Goal: Task Accomplishment & Management: Use online tool/utility

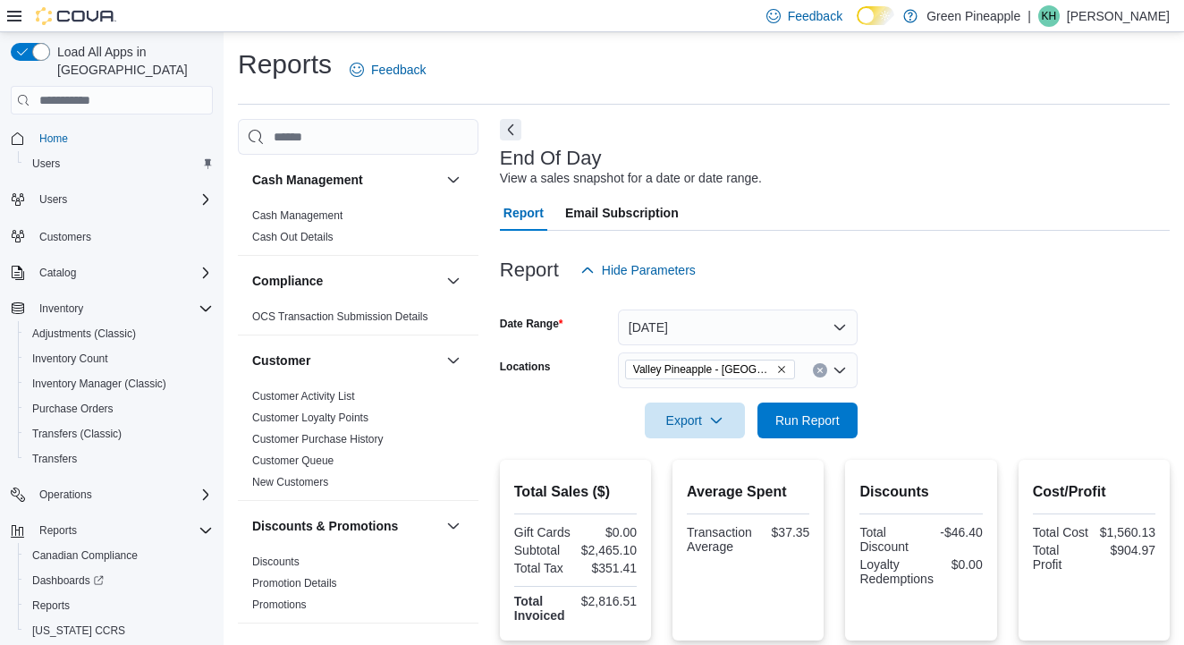
click at [845, 326] on button "[DATE]" at bounding box center [738, 327] width 240 height 36
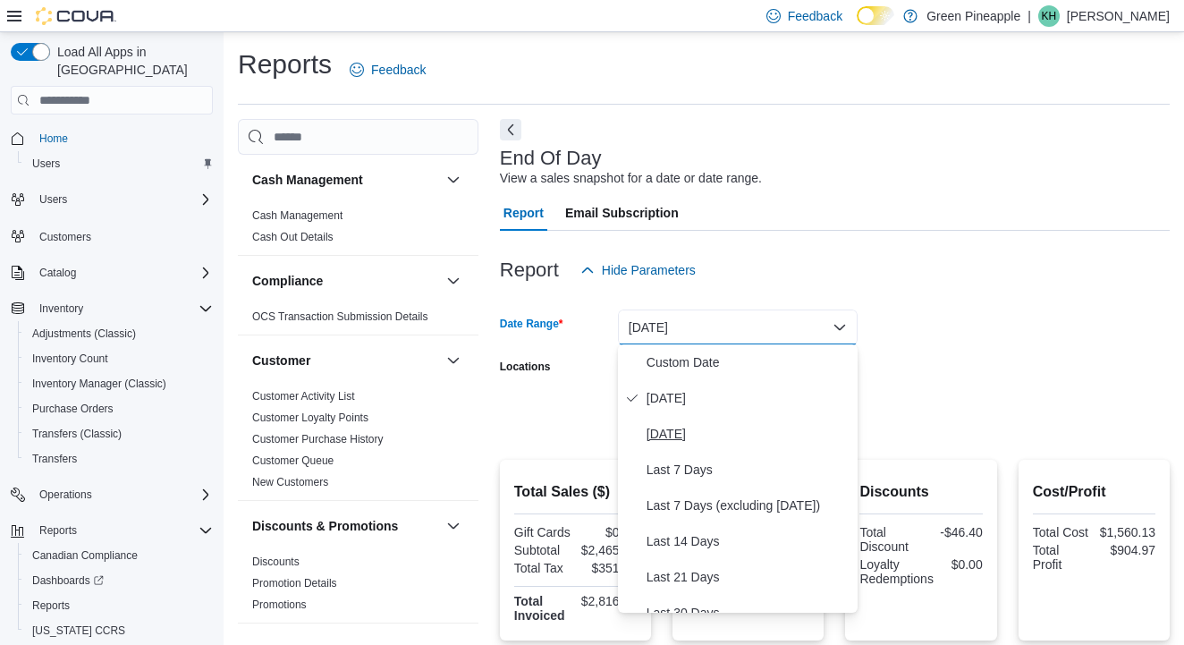
click at [689, 429] on span "[DATE]" at bounding box center [749, 433] width 204 height 21
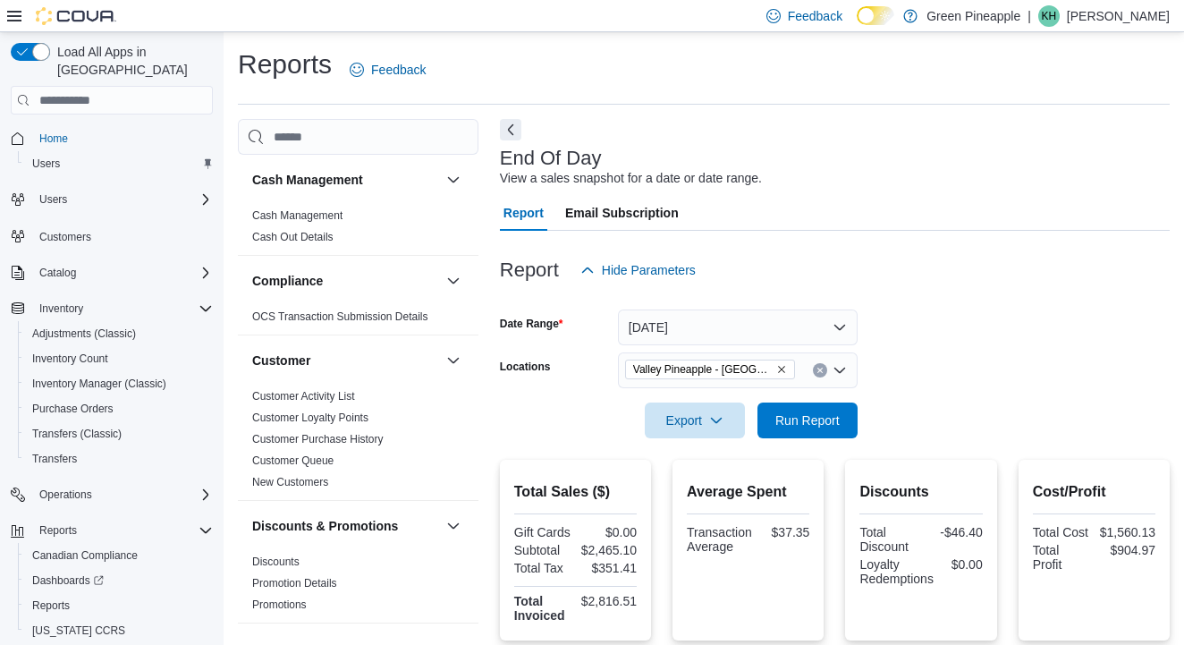
click at [784, 368] on icon "Remove Valley Pineapple - Fruitvale from selection in this group" at bounding box center [781, 369] width 11 height 11
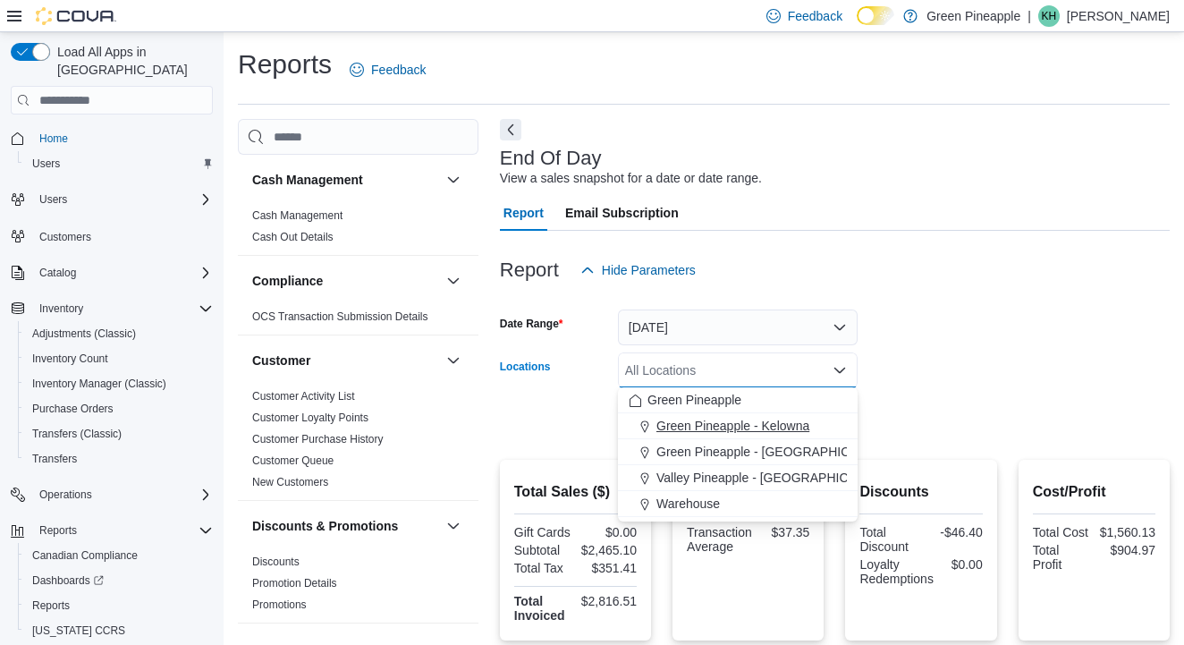
click at [753, 422] on span "Green Pineapple - Kelowna" at bounding box center [732, 426] width 153 height 18
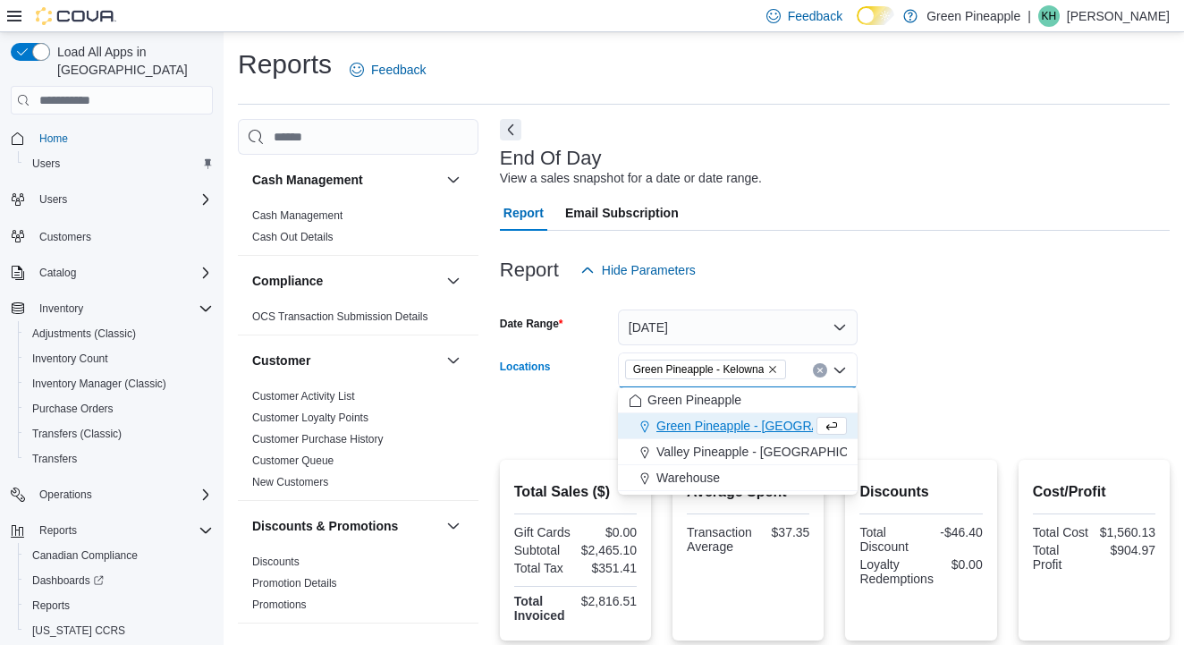
click at [940, 366] on form "Date Range [DATE] Locations Green [GEOGRAPHIC_DATA] - [GEOGRAPHIC_DATA] Combo b…" at bounding box center [835, 363] width 670 height 150
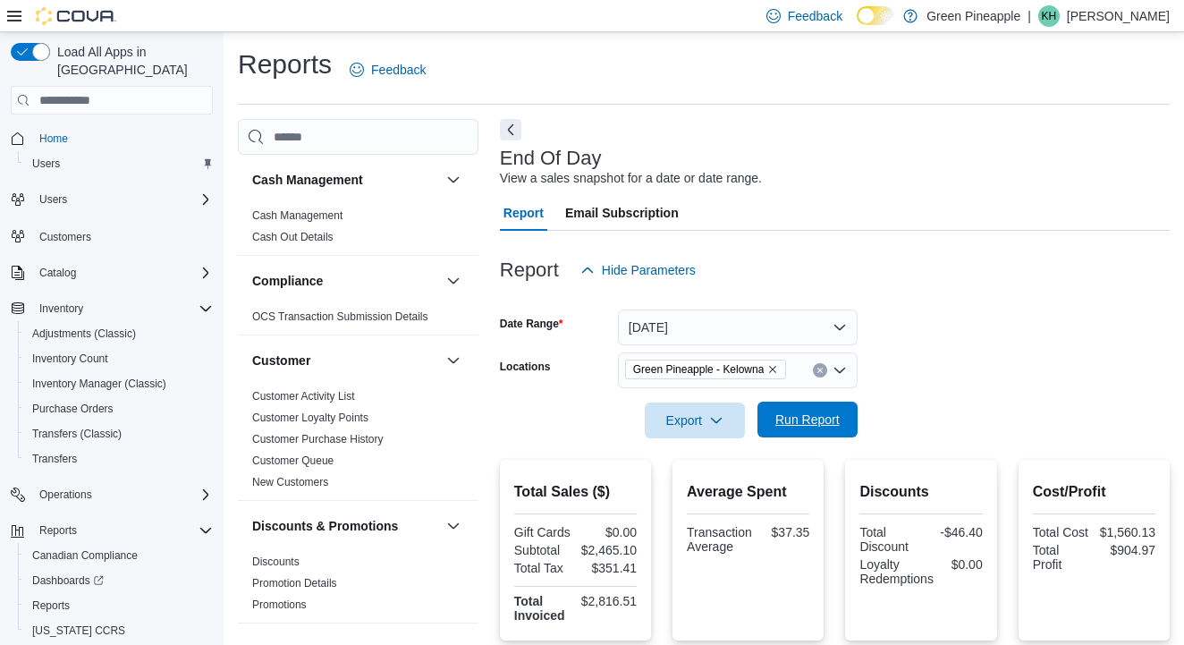
click at [810, 424] on span "Run Report" at bounding box center [807, 419] width 64 height 18
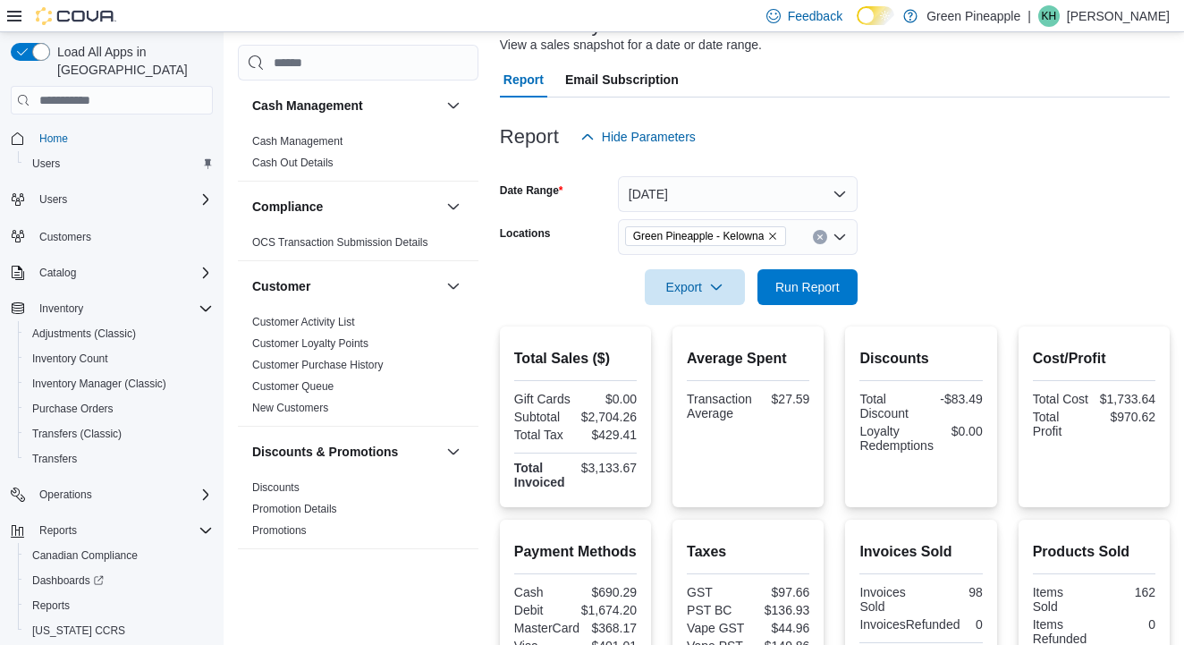
scroll to position [114, 0]
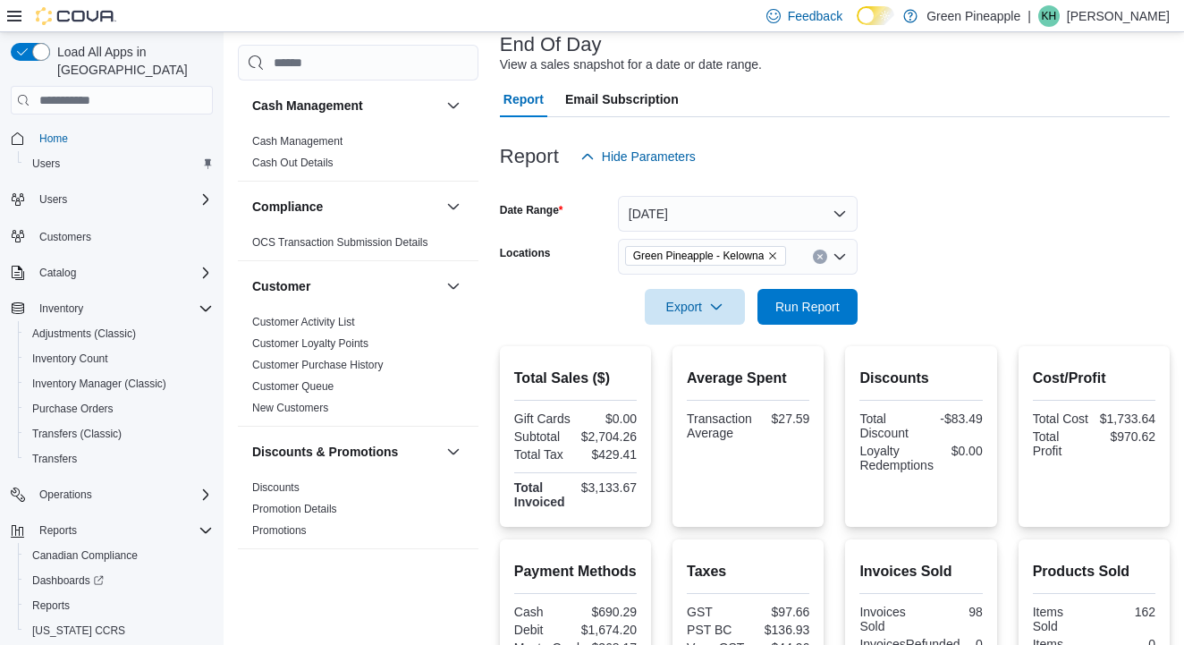
click at [778, 250] on icon "Remove Green Pineapple - Kelowna from selection in this group" at bounding box center [772, 255] width 11 height 11
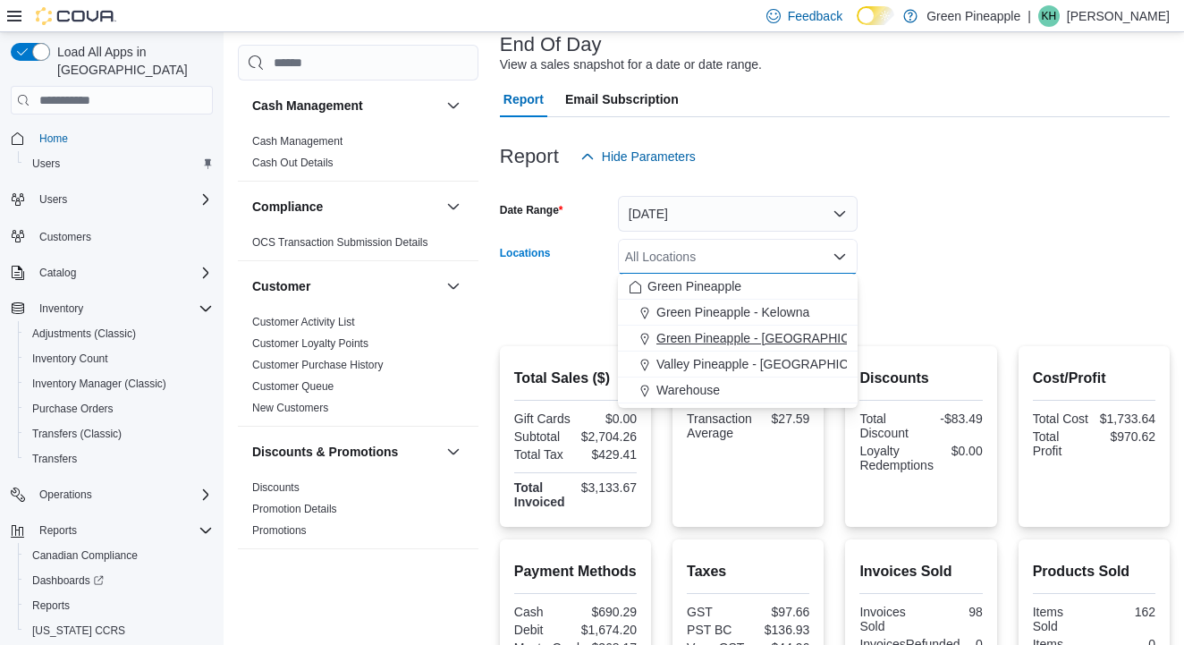
click at [772, 339] on span "Green Pineapple - [GEOGRAPHIC_DATA]" at bounding box center [773, 338] width 235 height 18
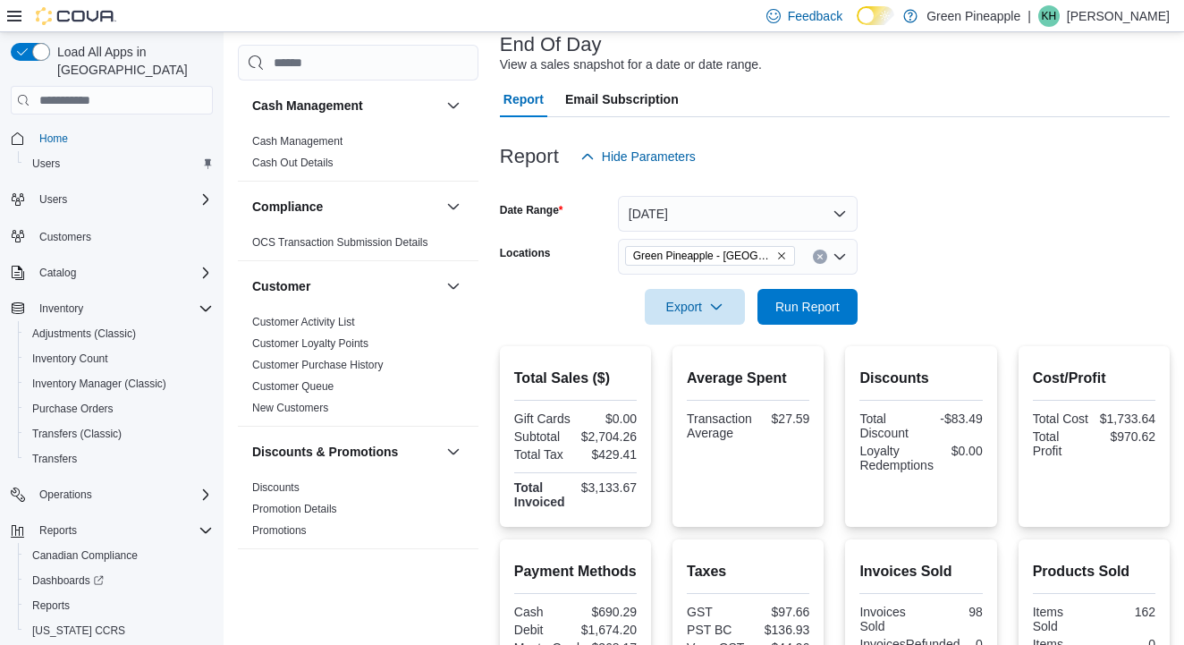
click at [897, 292] on form "Date Range [DATE] Locations Green Pineapple - [PERSON_NAME] Export Run Report" at bounding box center [835, 249] width 670 height 150
click at [815, 301] on span "Run Report" at bounding box center [807, 306] width 64 height 18
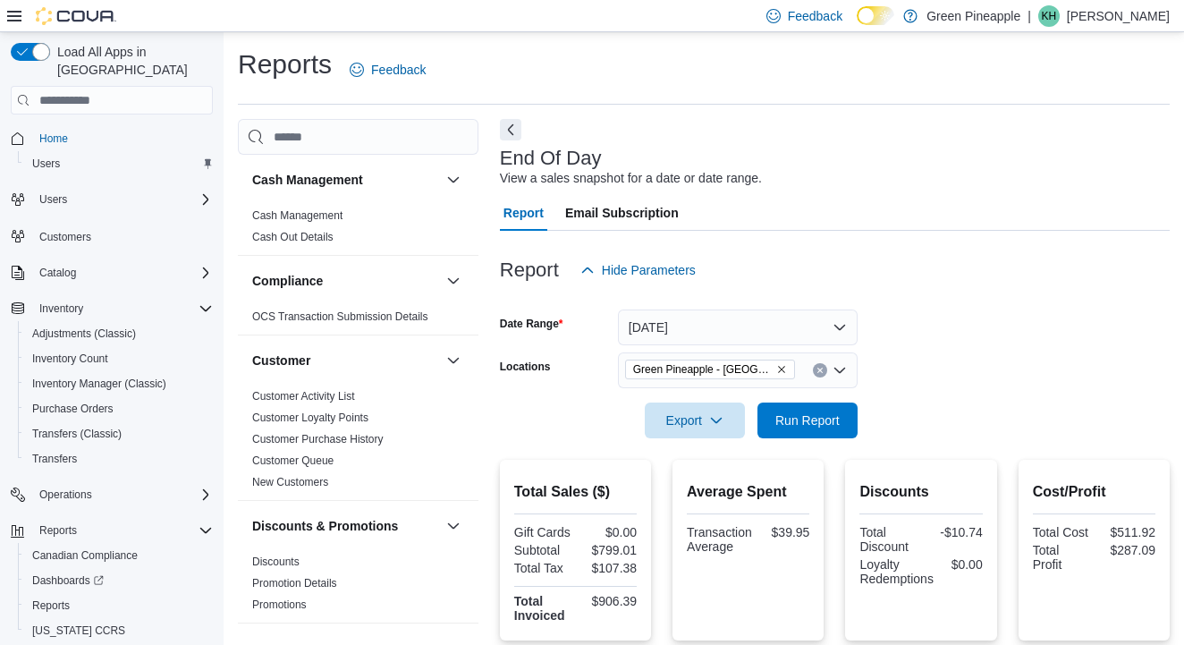
click at [774, 373] on span "Green Pineapple - [GEOGRAPHIC_DATA]" at bounding box center [710, 369] width 154 height 18
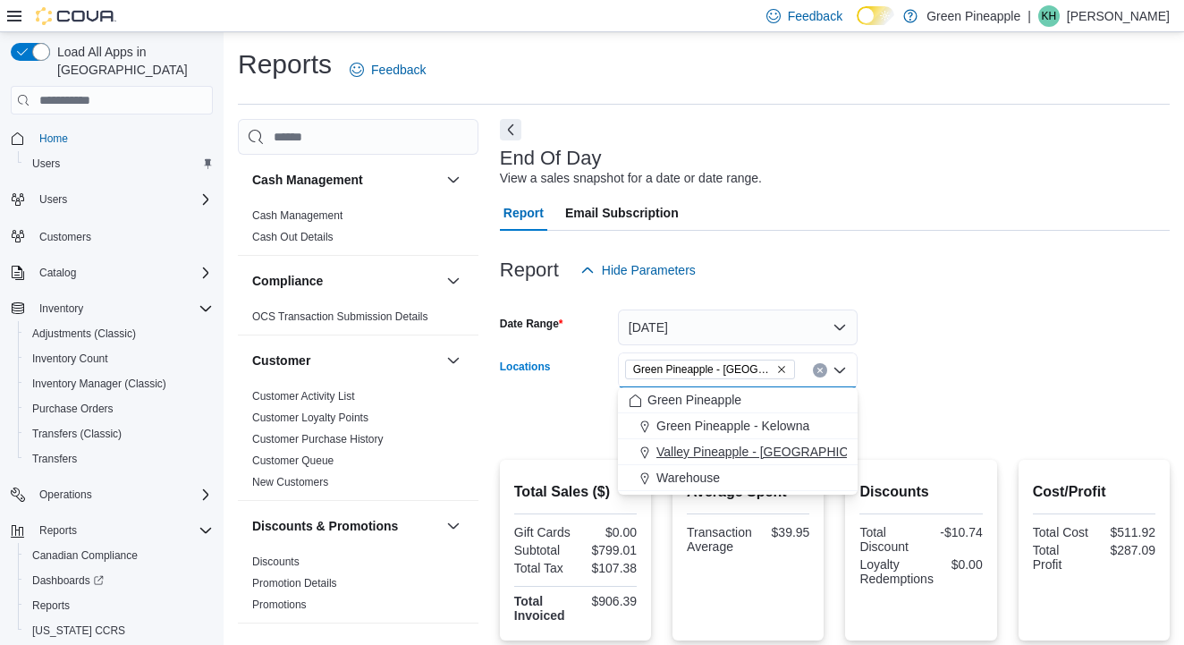
click at [791, 451] on span "Valley Pineapple - [GEOGRAPHIC_DATA]" at bounding box center [772, 452] width 233 height 18
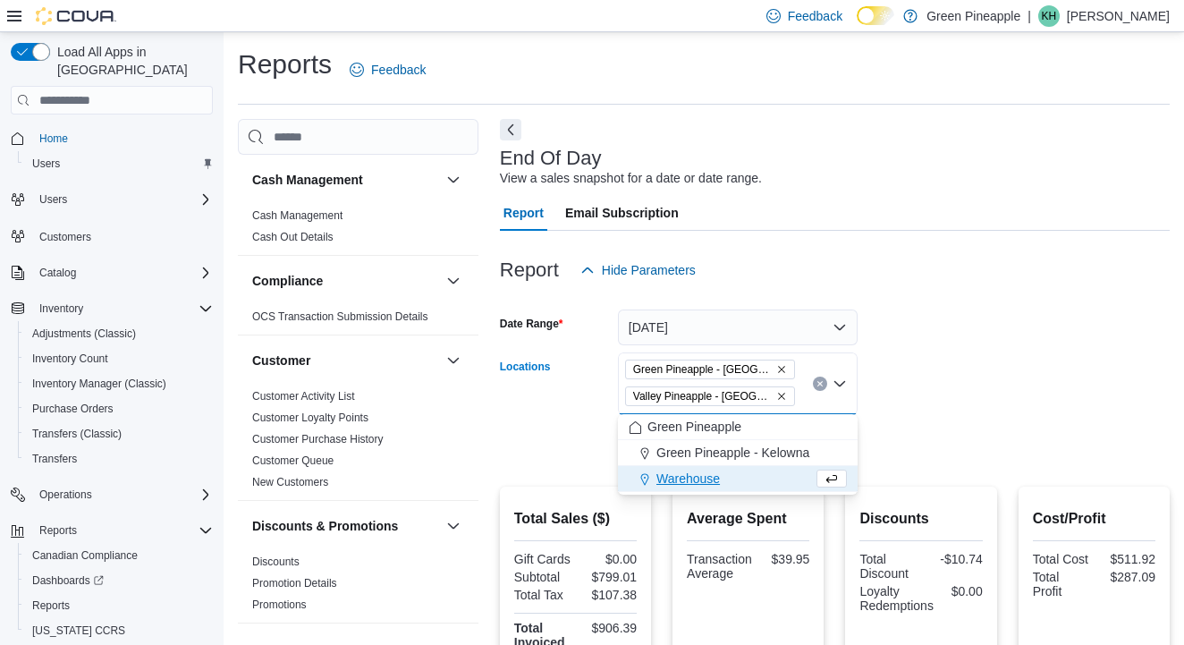
click at [782, 367] on icon "Remove Green Pineapple - Warfield from selection in this group" at bounding box center [781, 369] width 7 height 7
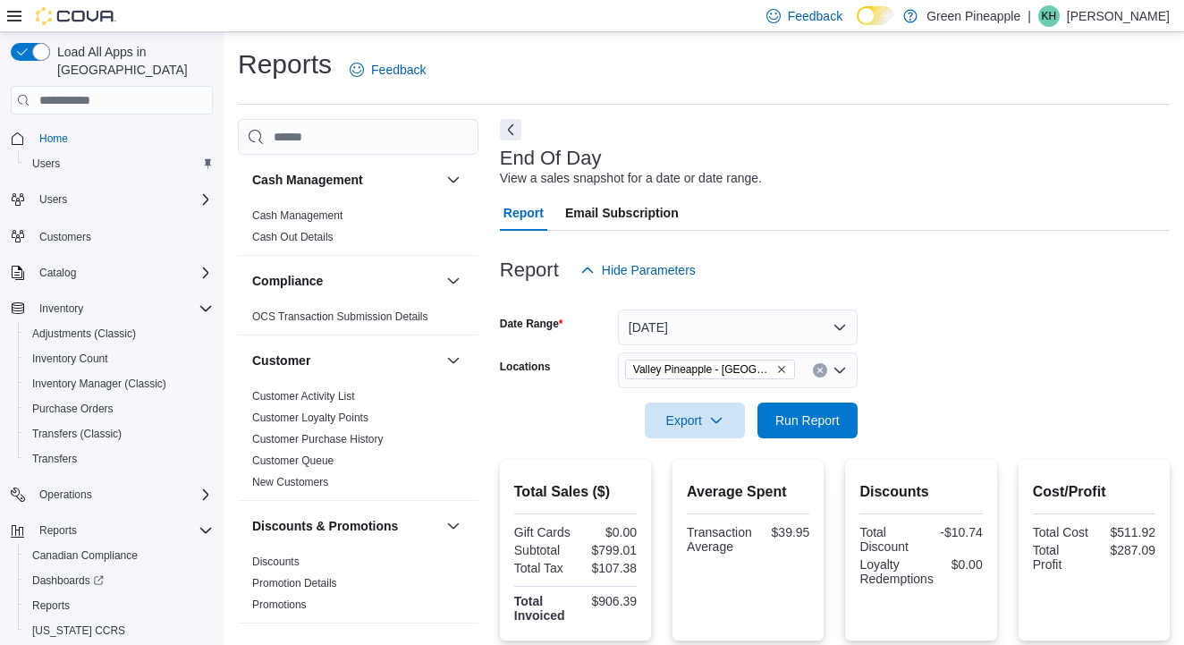
click at [887, 358] on form "Date Range [DATE] Locations Valley [GEOGRAPHIC_DATA] - [GEOGRAPHIC_DATA] Export…" at bounding box center [835, 363] width 670 height 150
click at [818, 418] on span "Run Report" at bounding box center [807, 419] width 64 height 18
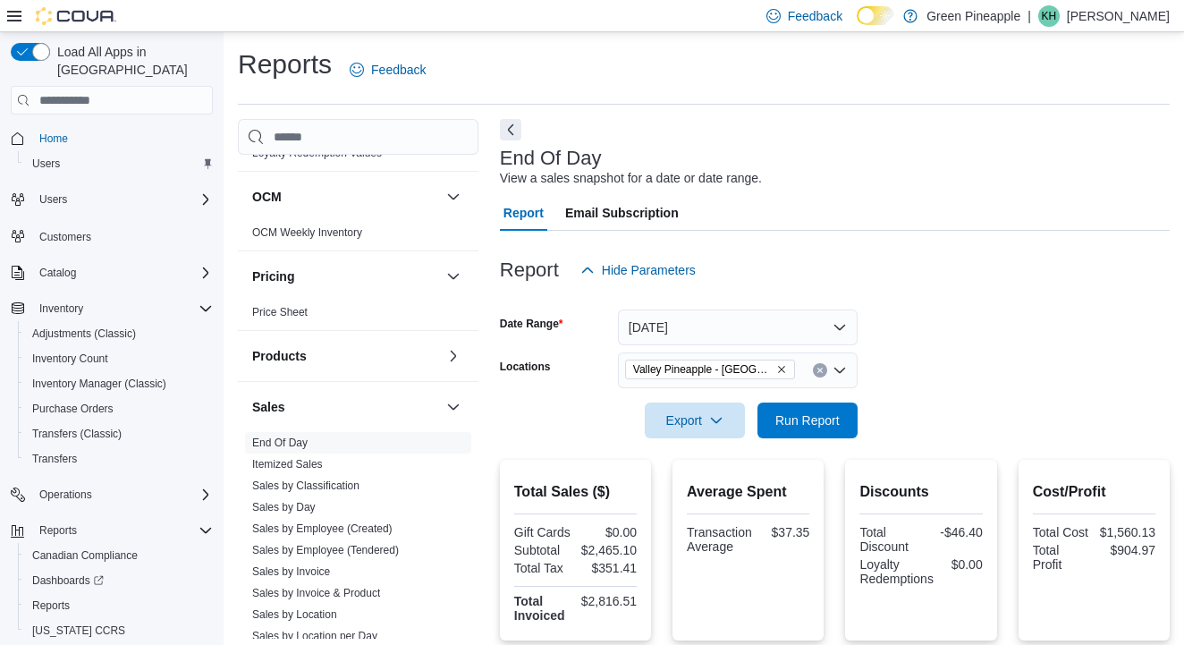
scroll to position [985, 0]
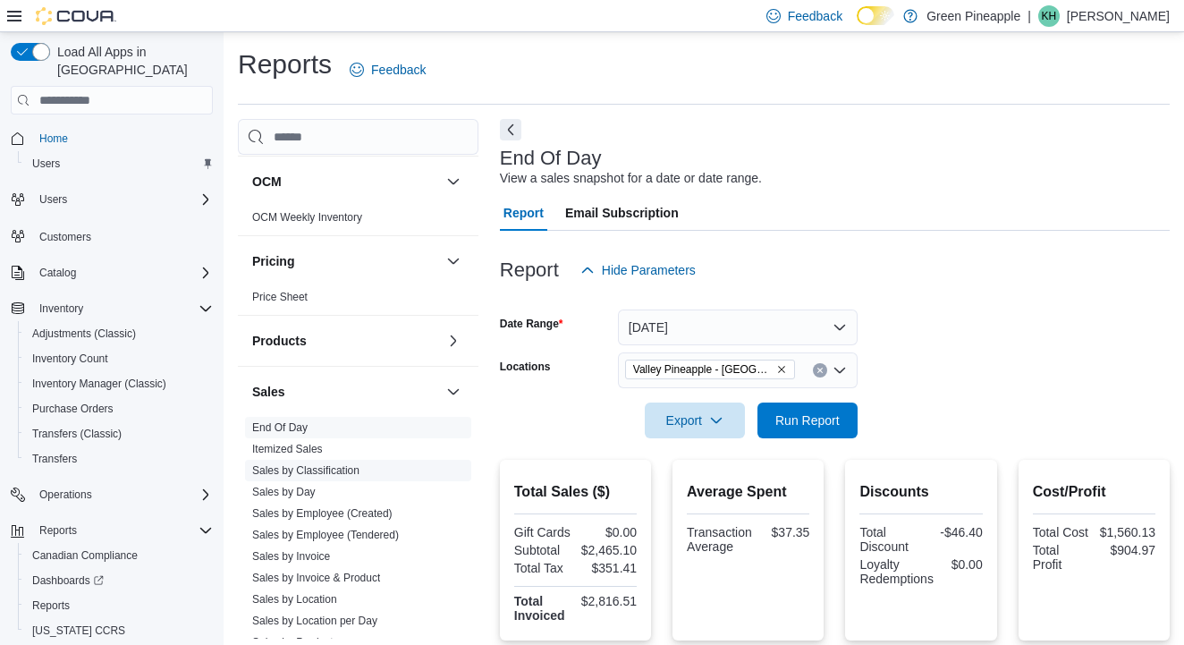
click at [324, 469] on link "Sales by Classification" at bounding box center [305, 470] width 107 height 13
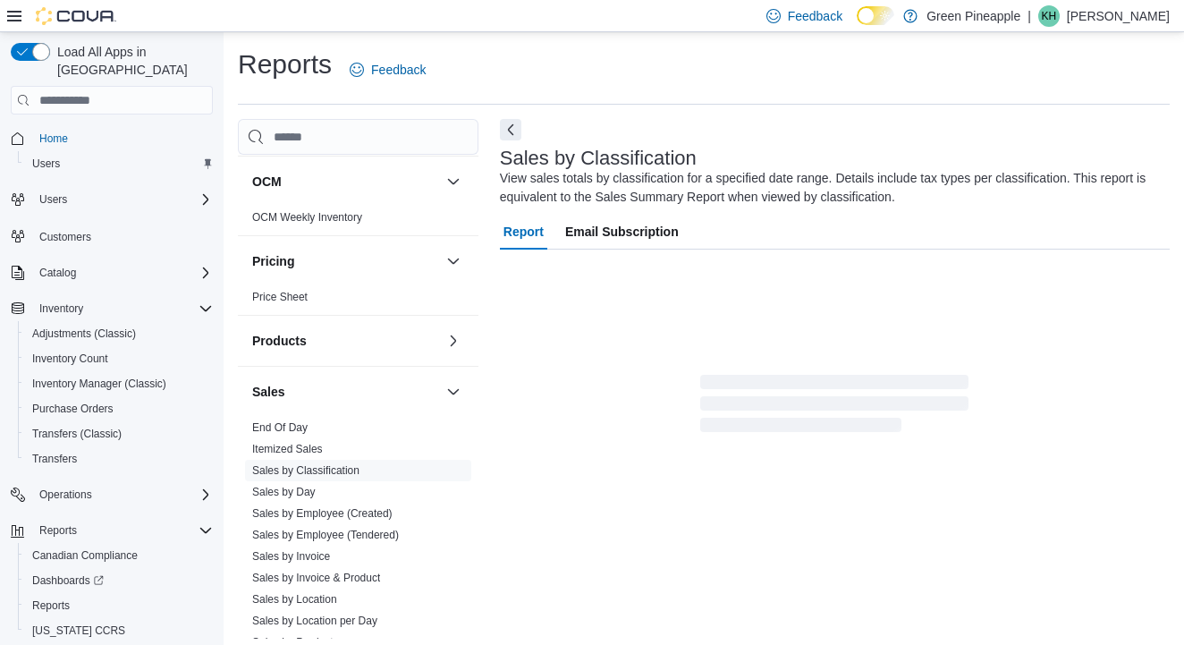
scroll to position [59, 0]
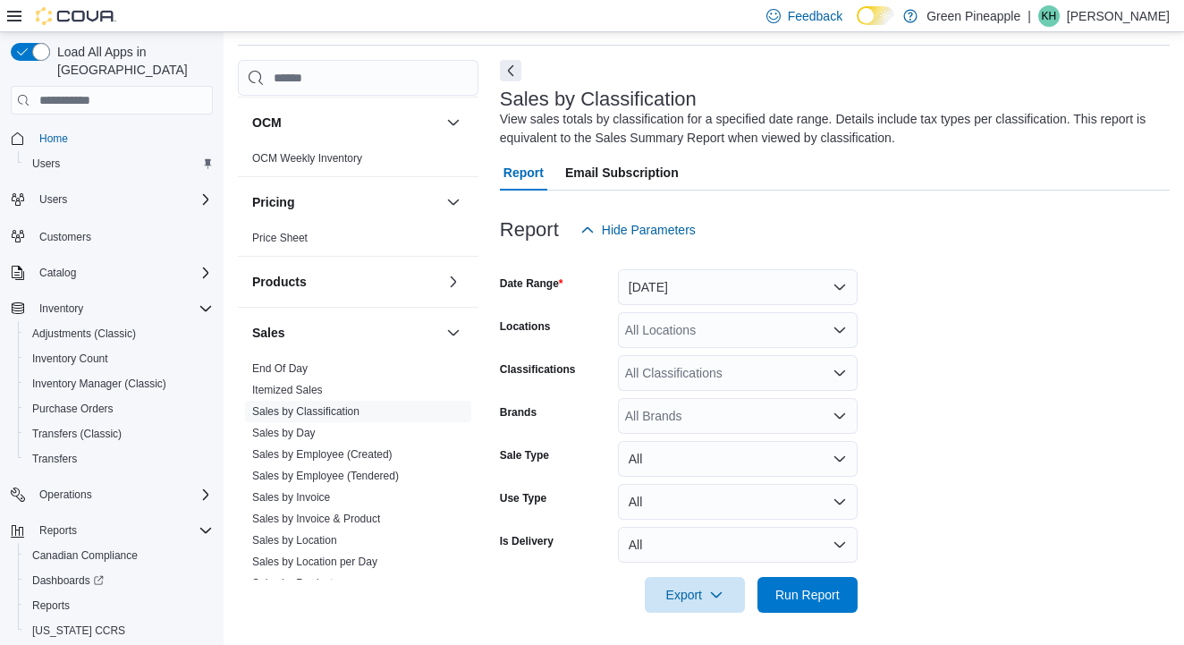
click at [757, 291] on button "[DATE]" at bounding box center [738, 287] width 240 height 36
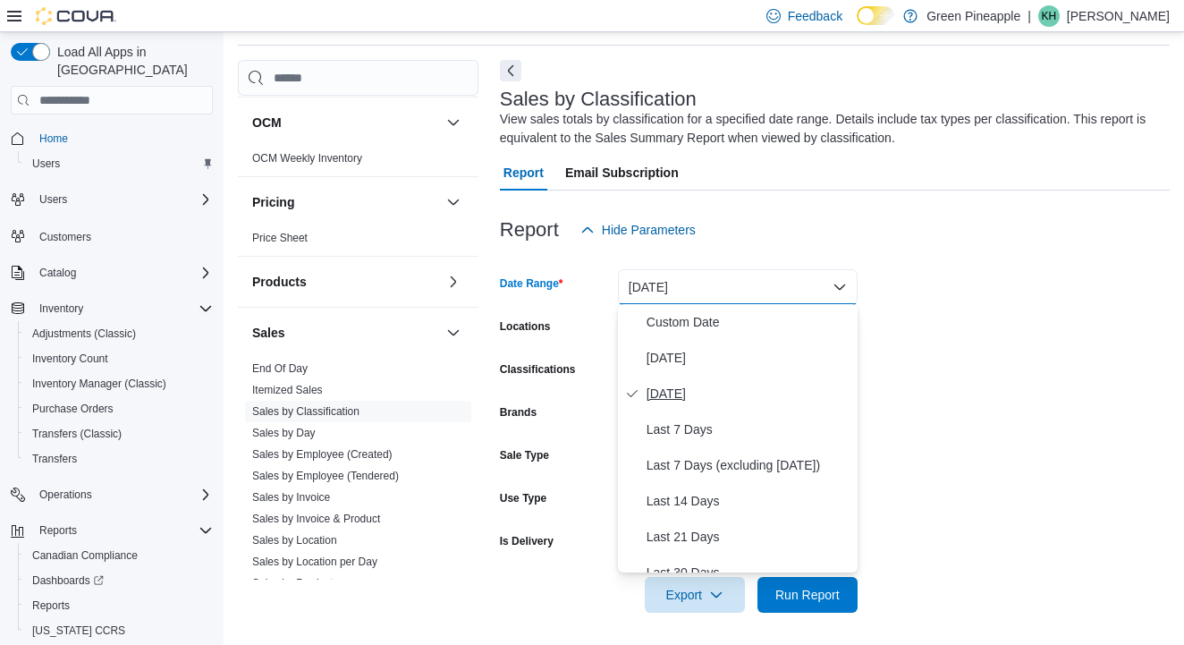
click at [686, 395] on span "[DATE]" at bounding box center [749, 393] width 204 height 21
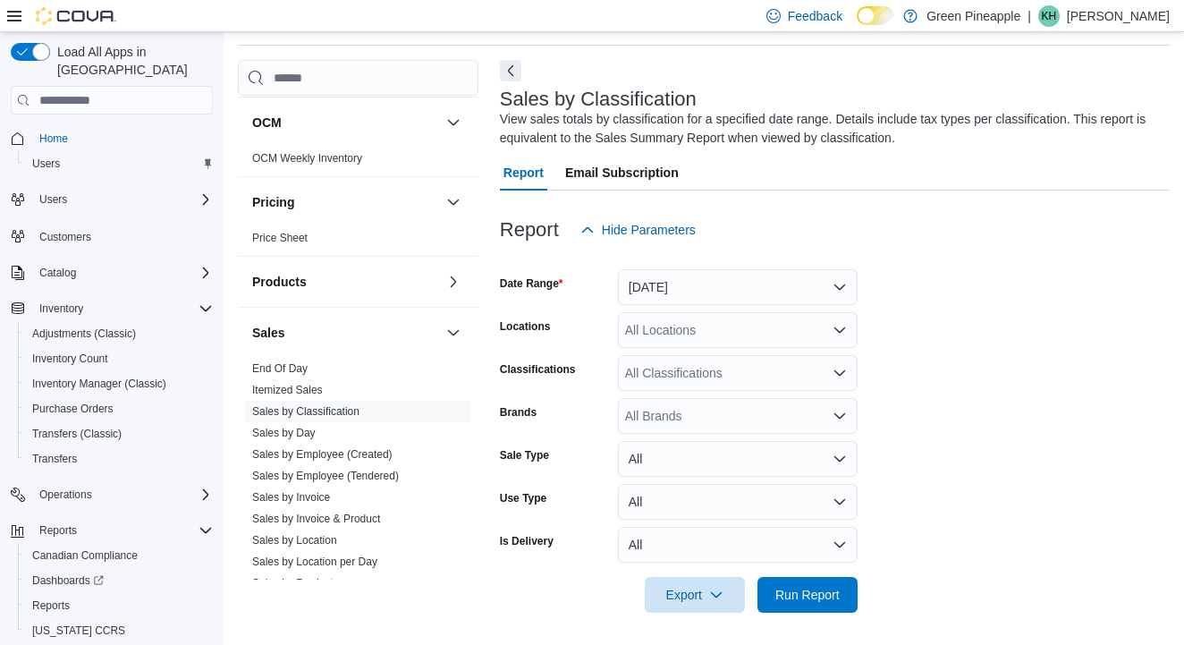
click at [712, 333] on div "All Locations" at bounding box center [738, 330] width 240 height 36
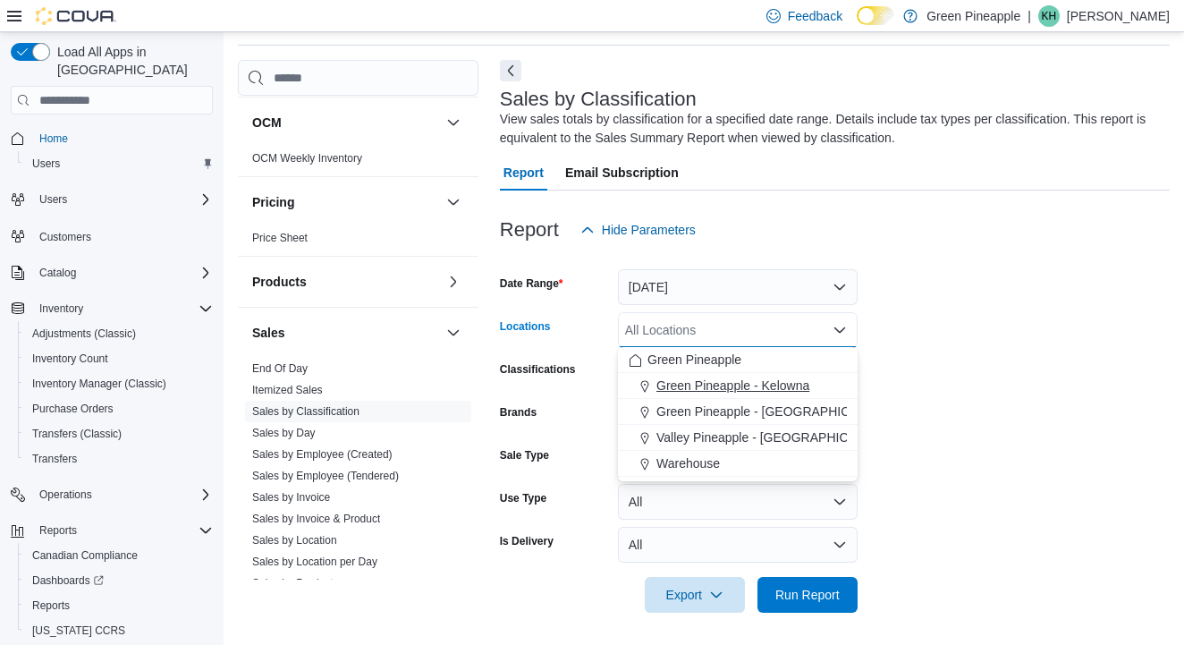
click at [715, 385] on span "Green Pineapple - Kelowna" at bounding box center [732, 385] width 153 height 18
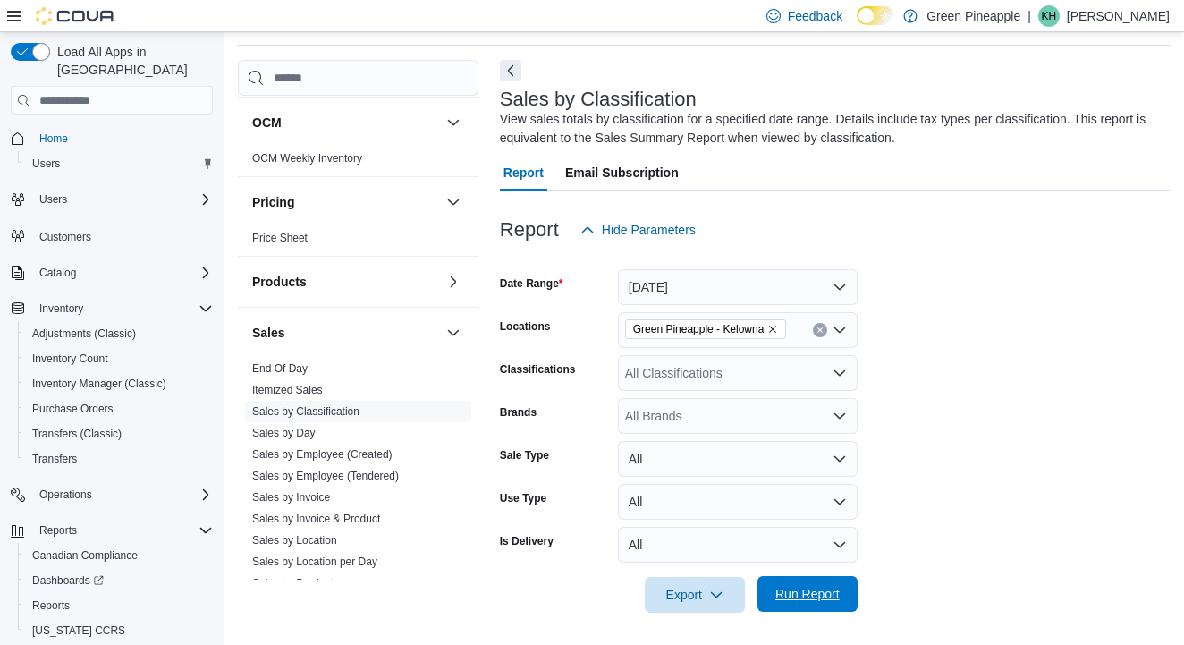
click at [829, 578] on span "Run Report" at bounding box center [807, 594] width 79 height 36
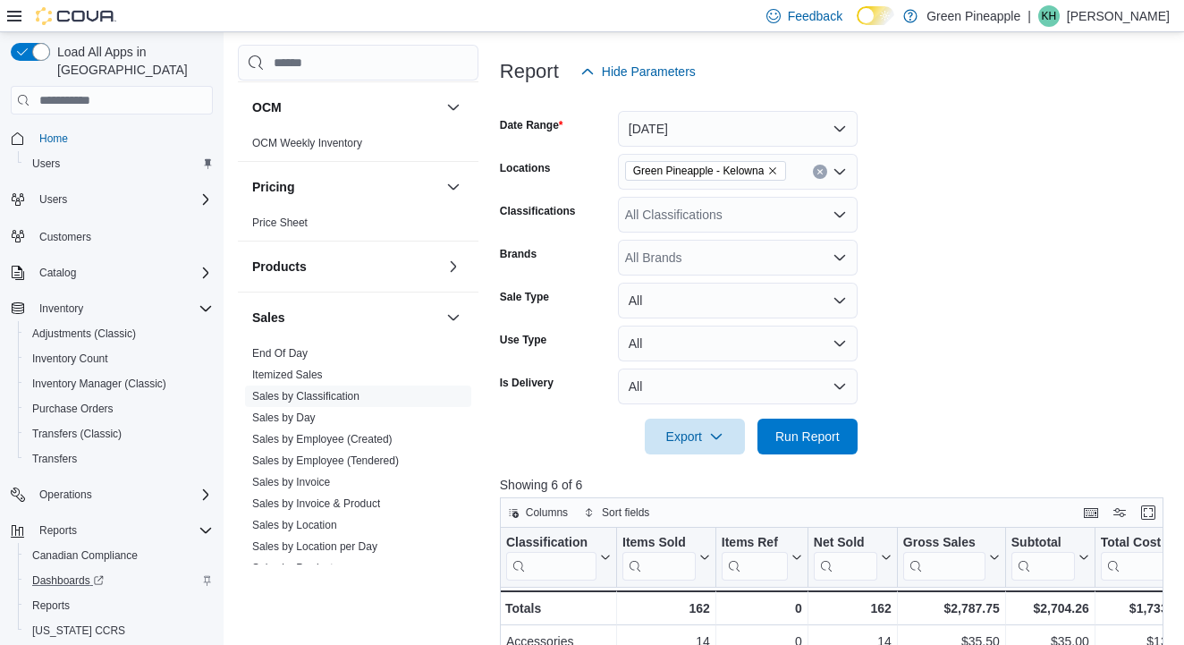
scroll to position [179, 0]
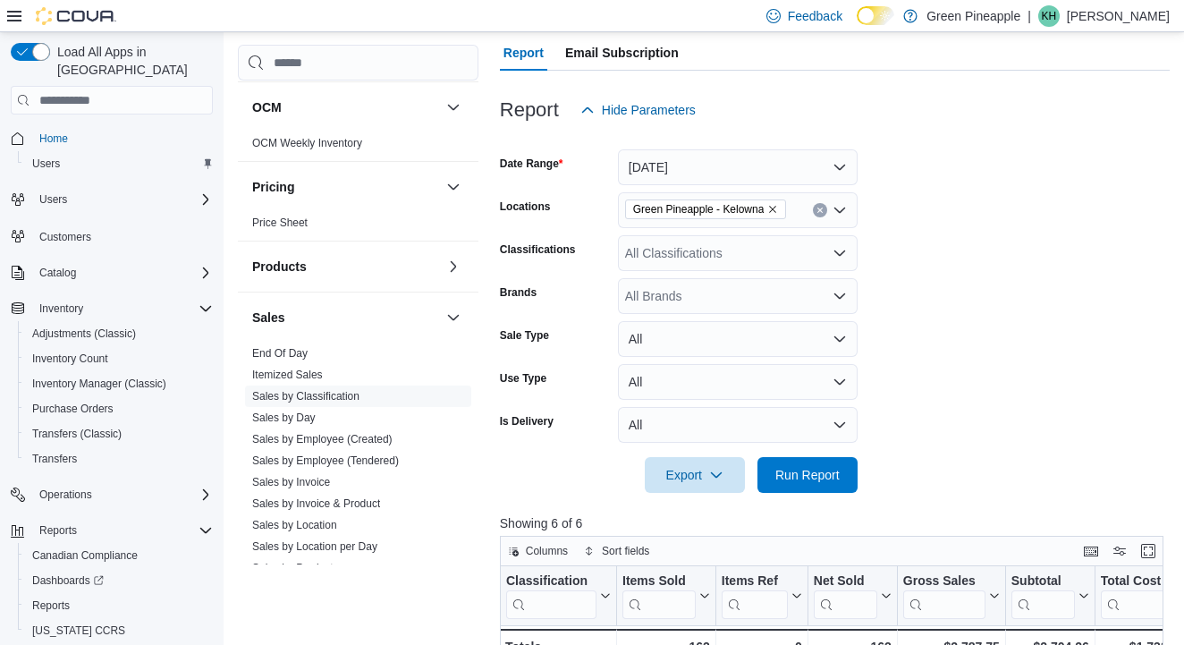
click at [776, 207] on icon "Remove Green Pineapple - Kelowna from selection in this group" at bounding box center [772, 209] width 11 height 11
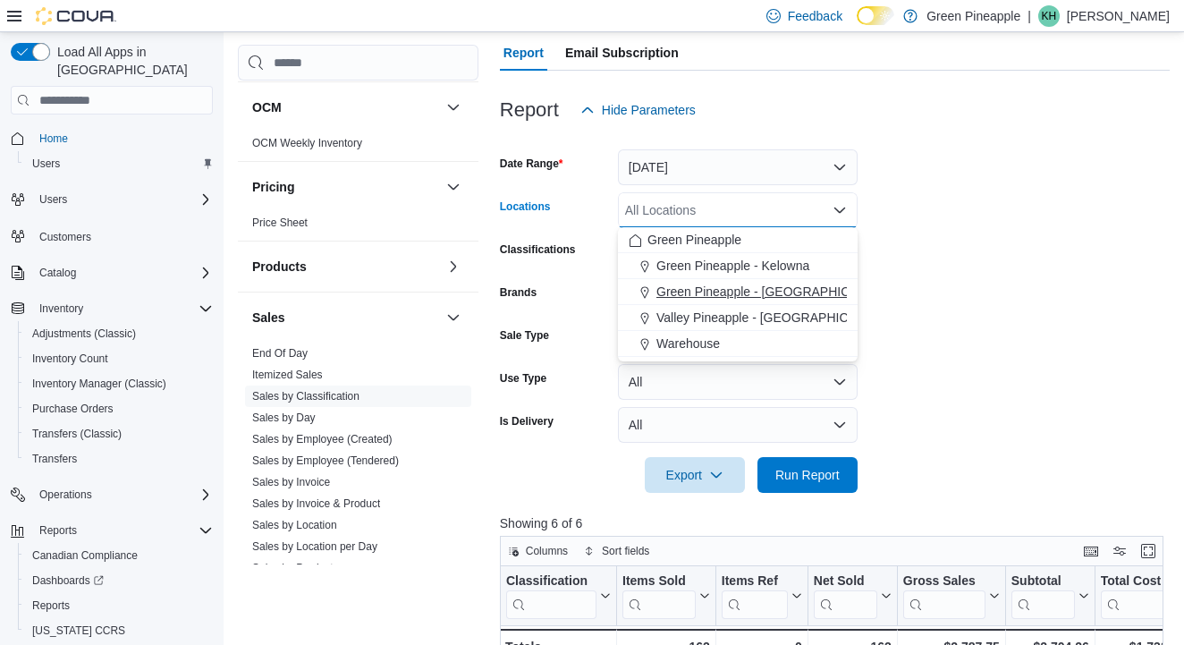
click at [781, 294] on span "Green Pineapple - [GEOGRAPHIC_DATA]" at bounding box center [773, 292] width 235 height 18
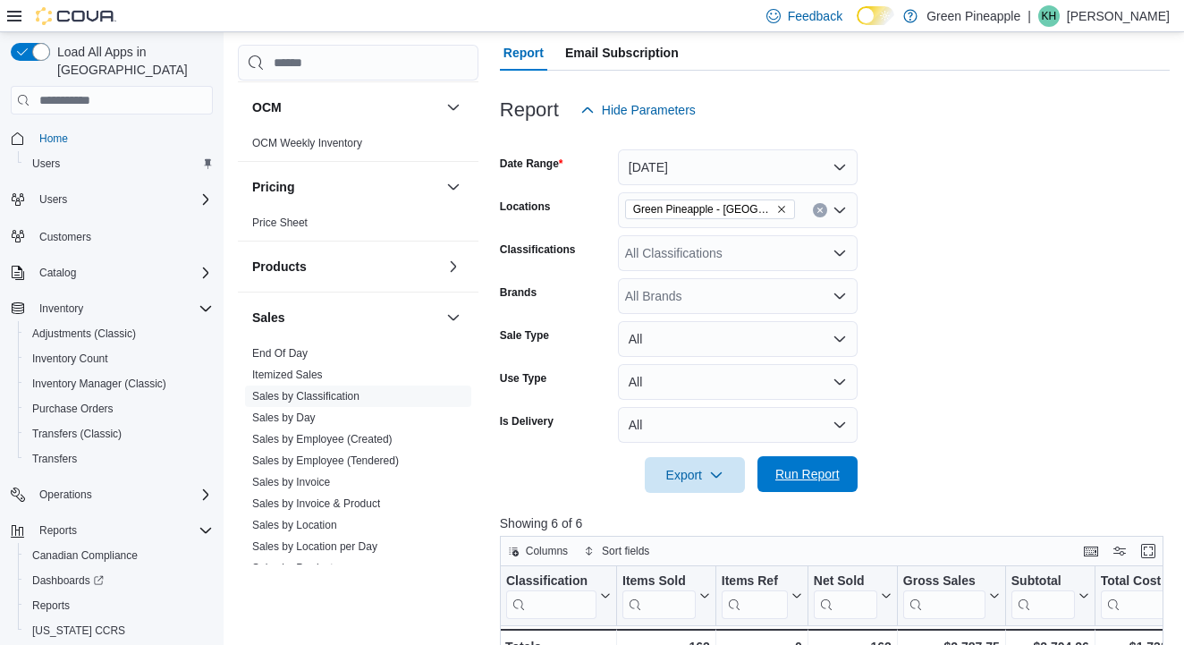
click at [817, 469] on span "Run Report" at bounding box center [807, 474] width 64 height 18
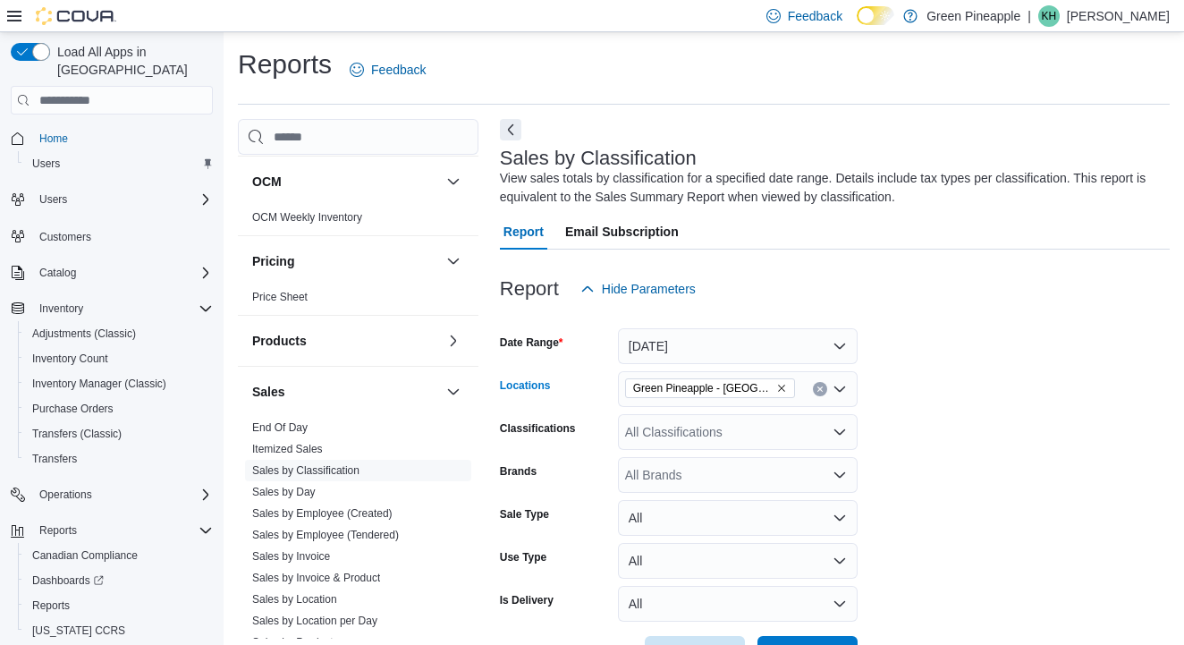
click at [781, 387] on icon "Remove Green Pineapple - Warfield from selection in this group" at bounding box center [781, 388] width 7 height 7
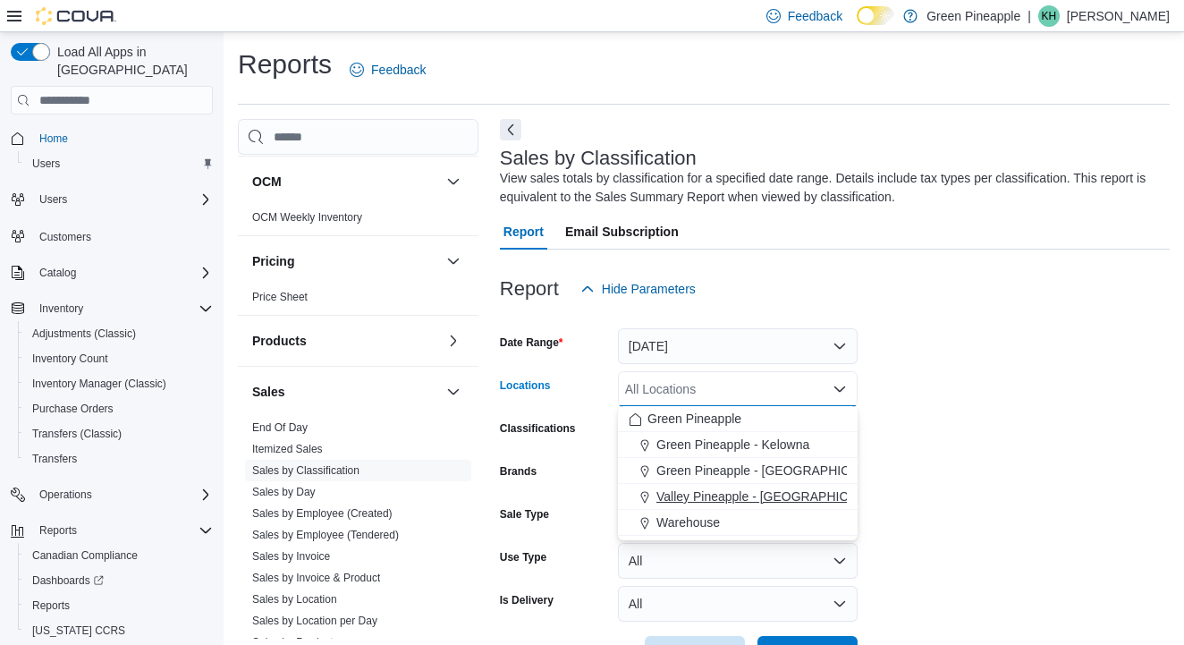
click at [783, 495] on span "Valley Pineapple - [GEOGRAPHIC_DATA]" at bounding box center [772, 496] width 233 height 18
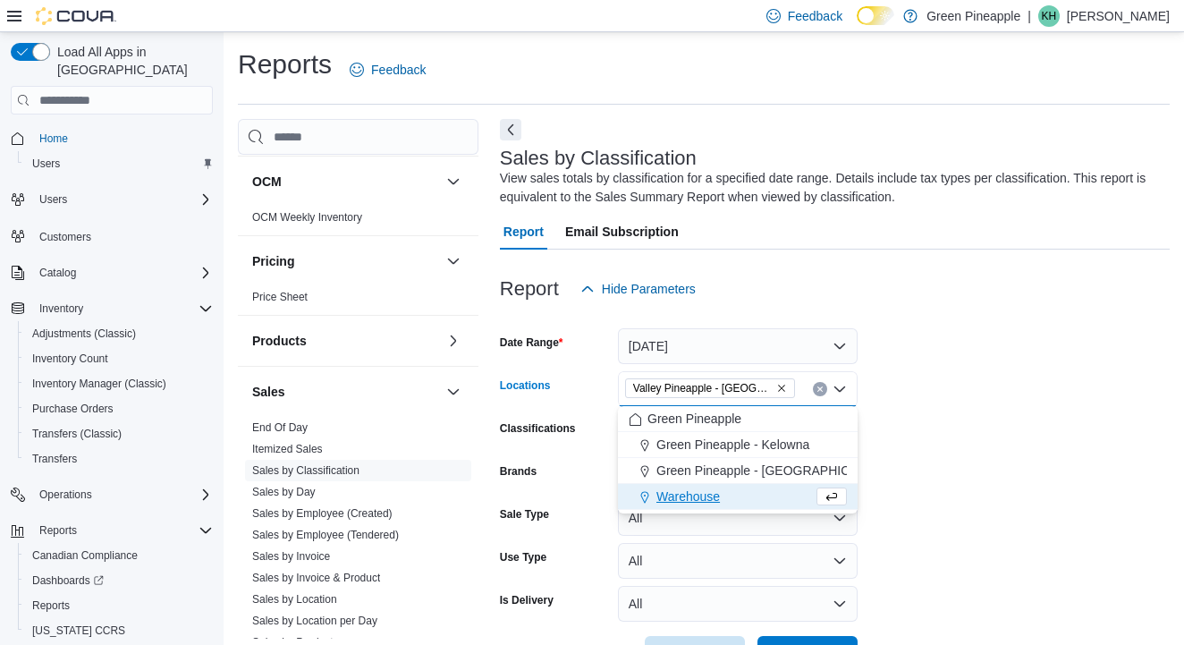
click at [928, 427] on form "Date Range [DATE] Locations Valley [GEOGRAPHIC_DATA] - [GEOGRAPHIC_DATA] Combo …" at bounding box center [835, 489] width 670 height 365
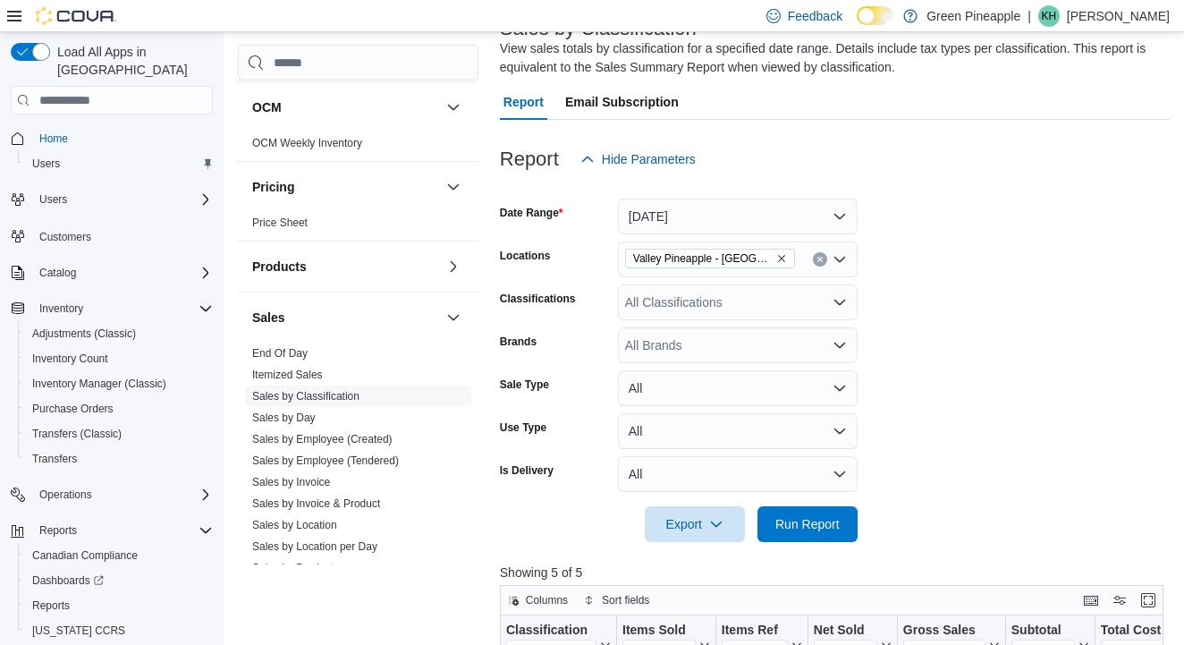
scroll to position [179, 0]
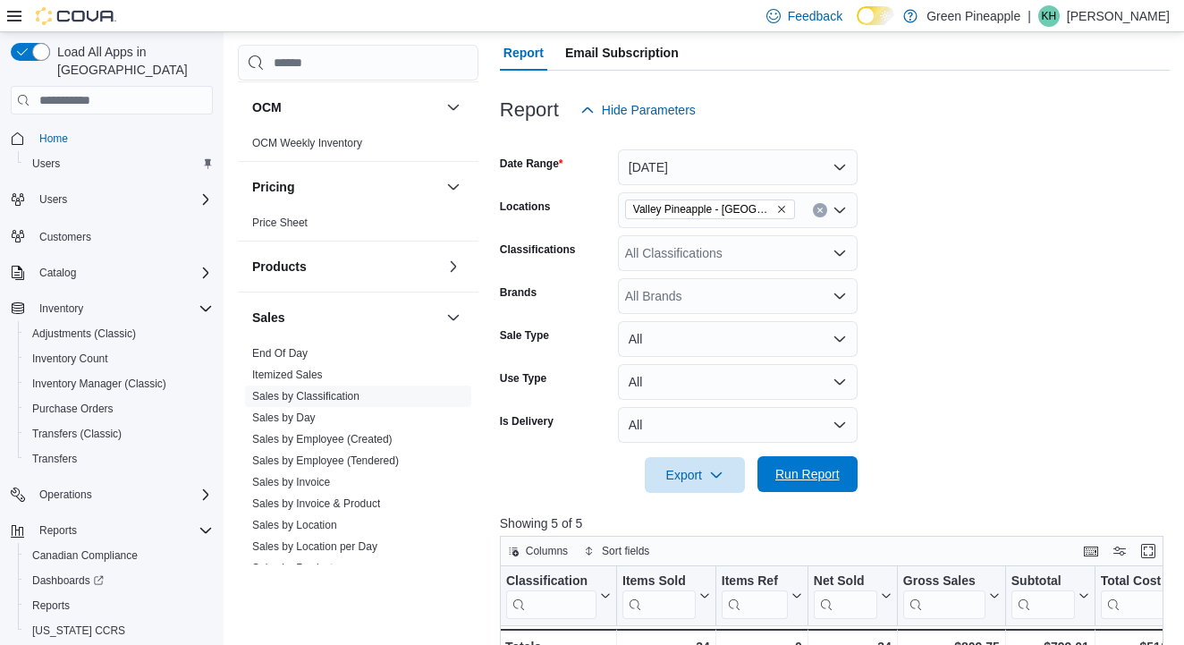
click at [818, 469] on span "Run Report" at bounding box center [807, 474] width 64 height 18
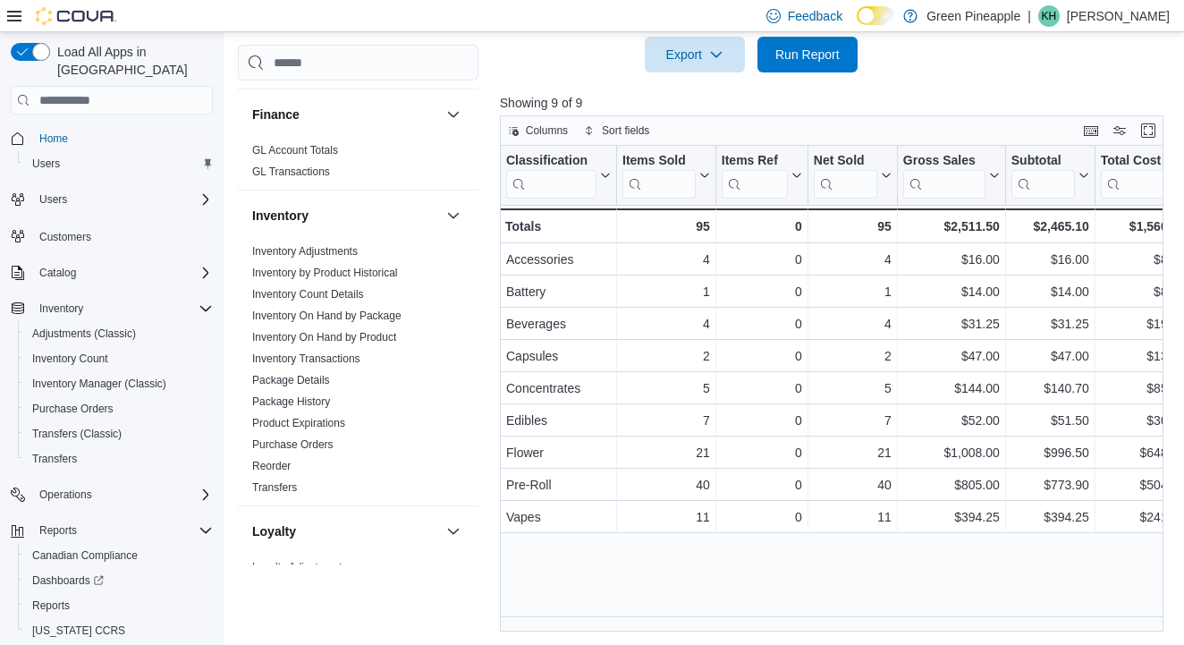
scroll to position [458, 0]
click at [337, 337] on link "Inventory On Hand by Product" at bounding box center [324, 339] width 144 height 13
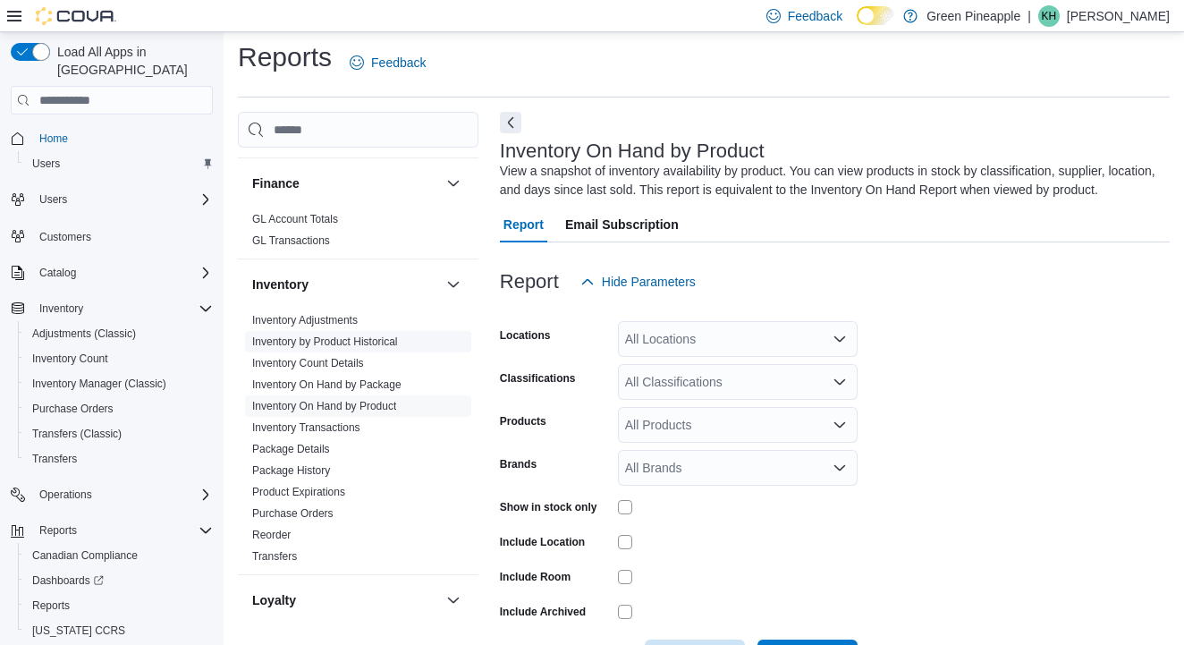
scroll to position [59, 0]
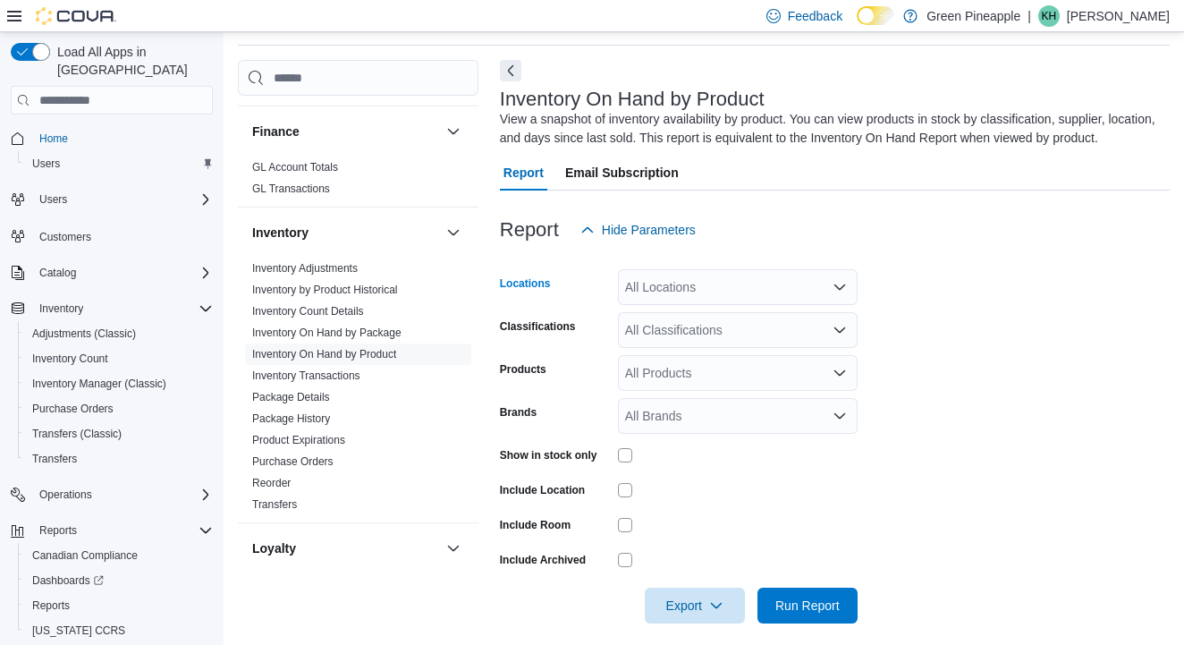
click at [833, 294] on div "All Locations" at bounding box center [738, 287] width 240 height 36
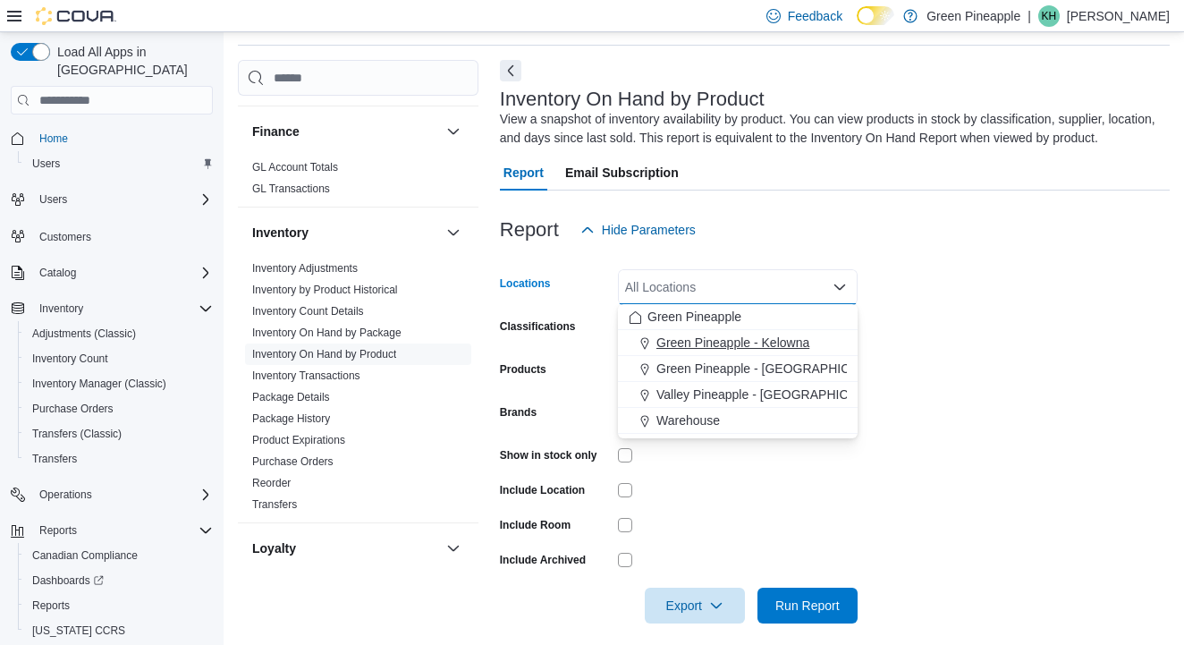
click at [806, 344] on span "Green Pineapple - Kelowna" at bounding box center [732, 343] width 153 height 18
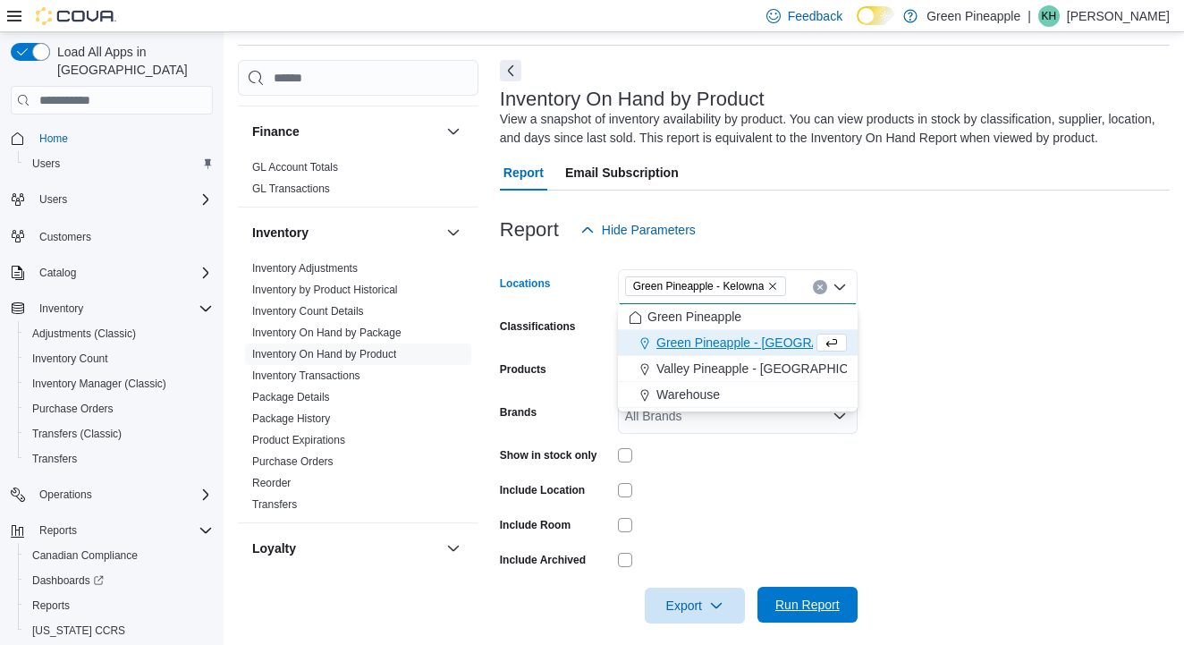
click at [819, 589] on span "Run Report" at bounding box center [807, 605] width 79 height 36
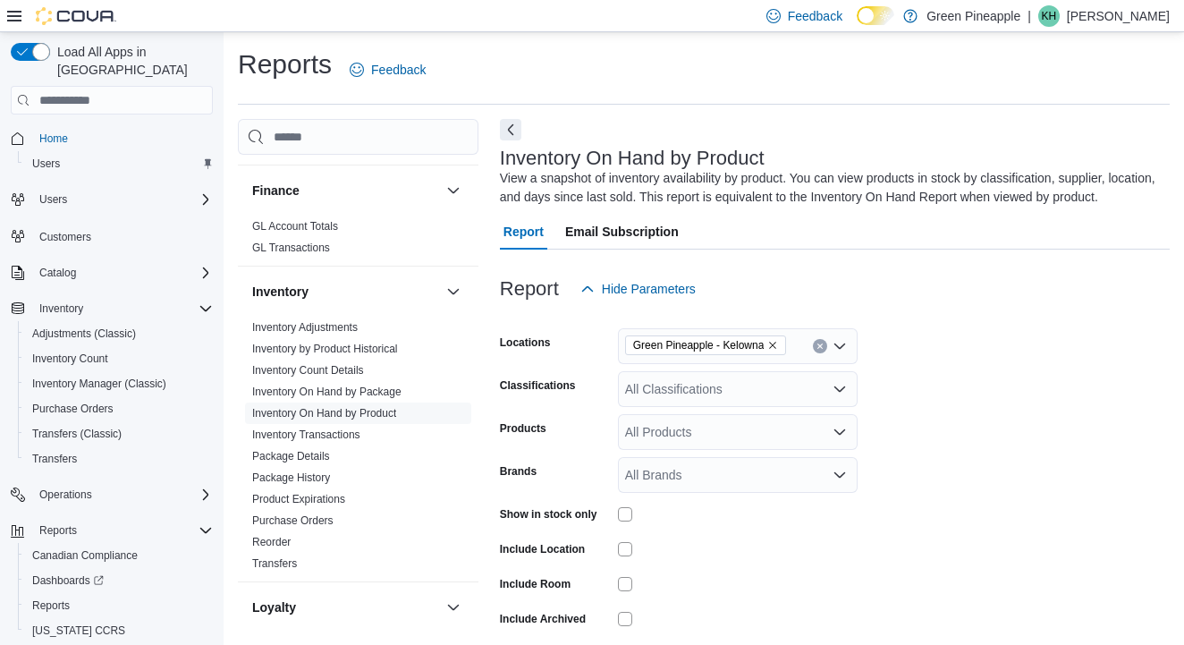
click at [787, 343] on span "Green Pineapple - Kelowna" at bounding box center [706, 345] width 162 height 20
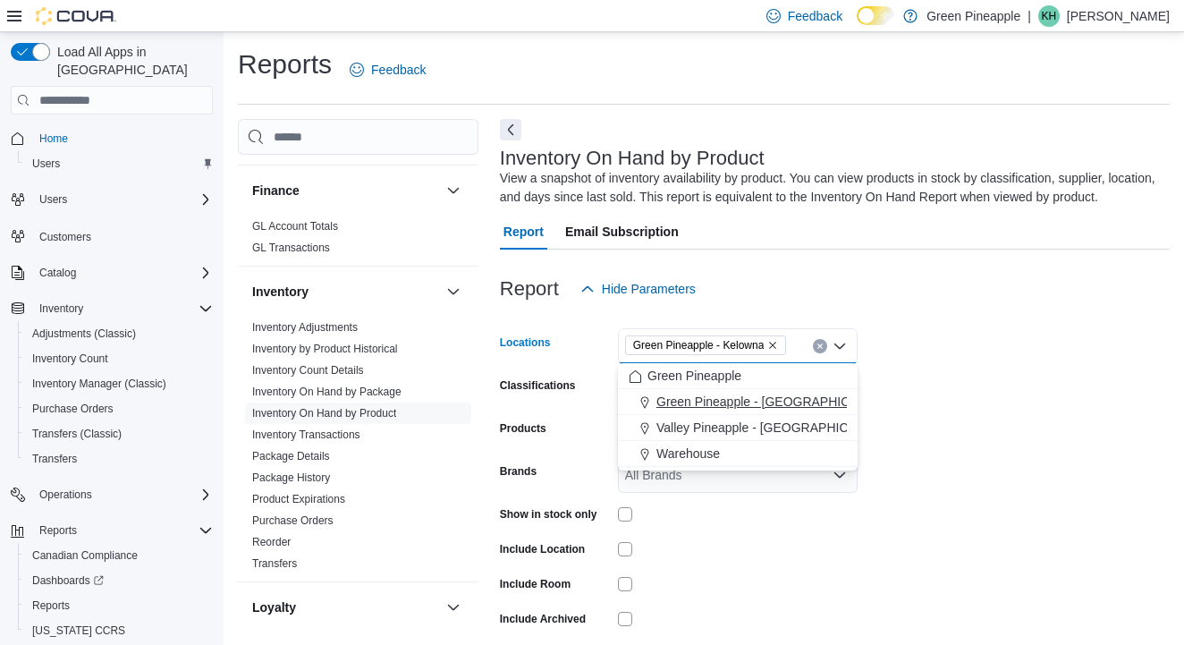
click at [771, 405] on span "Green Pineapple - [GEOGRAPHIC_DATA]" at bounding box center [773, 402] width 235 height 18
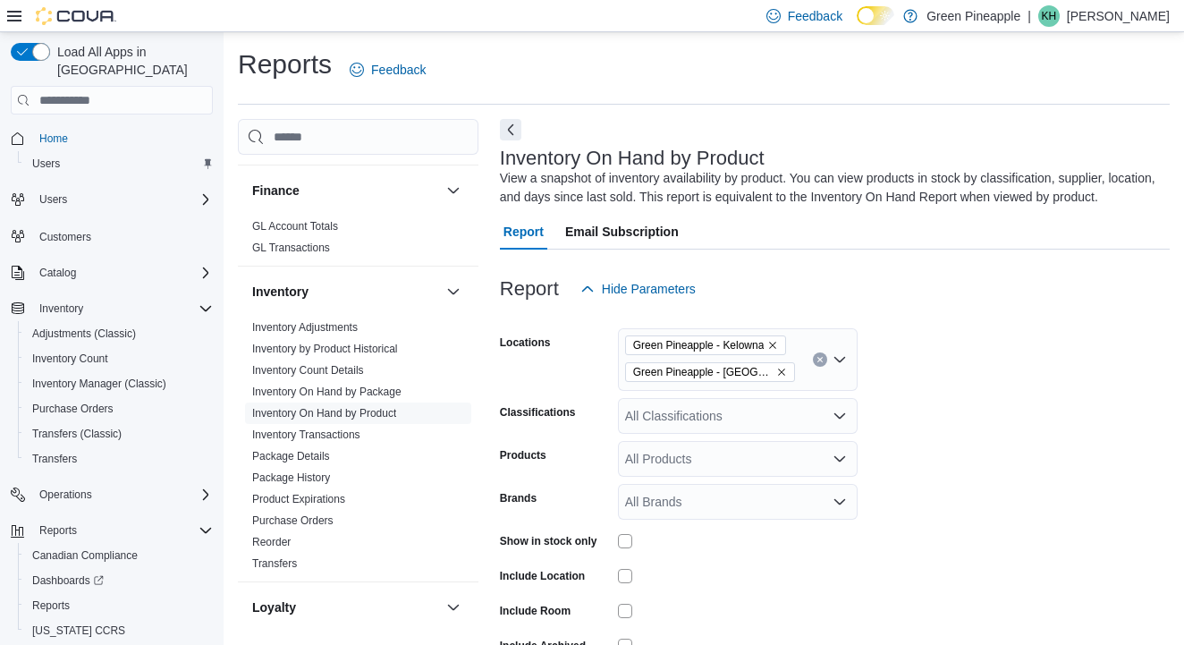
drag, startPoint x: 943, startPoint y: 370, endPoint x: 841, endPoint y: 366, distance: 102.0
click at [943, 370] on form "Locations Green Pineapple - Kelowna Green Pineapple - [PERSON_NAME] Classificat…" at bounding box center [835, 508] width 670 height 402
click at [777, 340] on button "Remove Green Pineapple - Kelowna from selection in this group" at bounding box center [772, 345] width 11 height 11
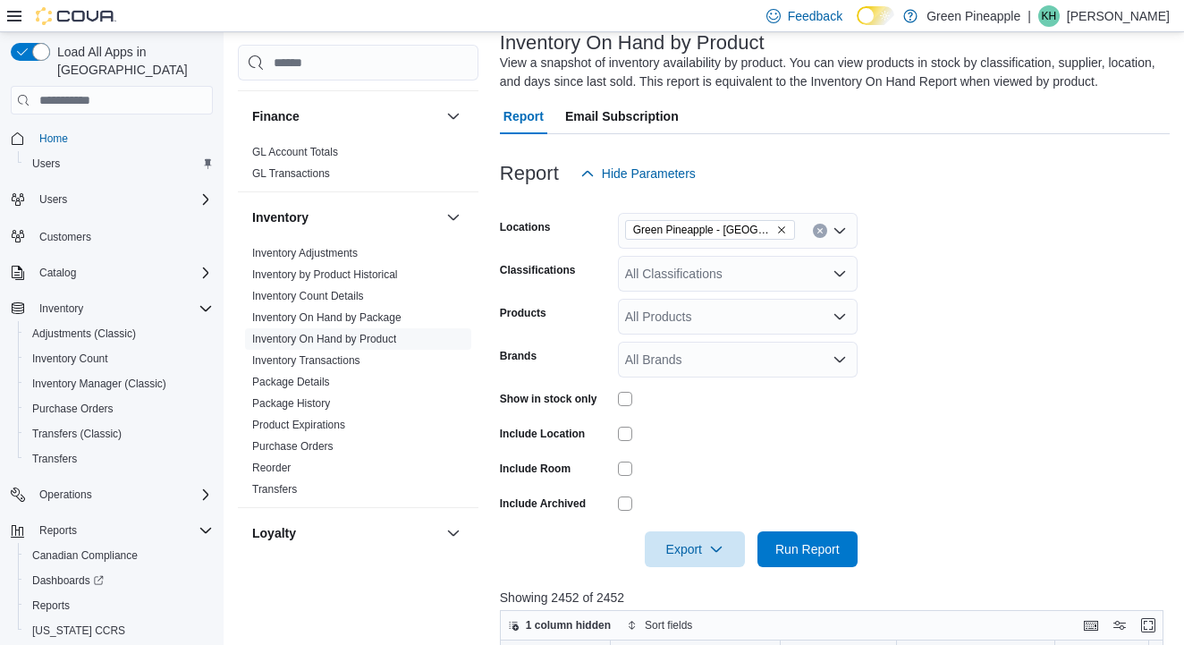
scroll to position [166, 0]
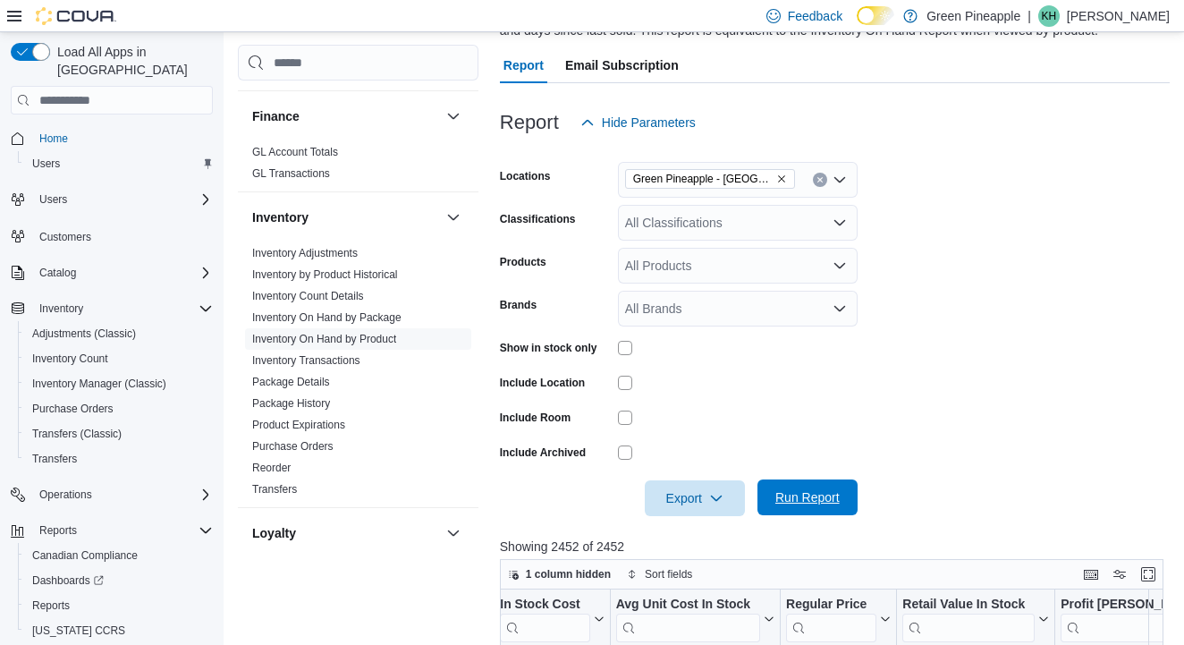
click at [824, 490] on span "Run Report" at bounding box center [807, 497] width 64 height 18
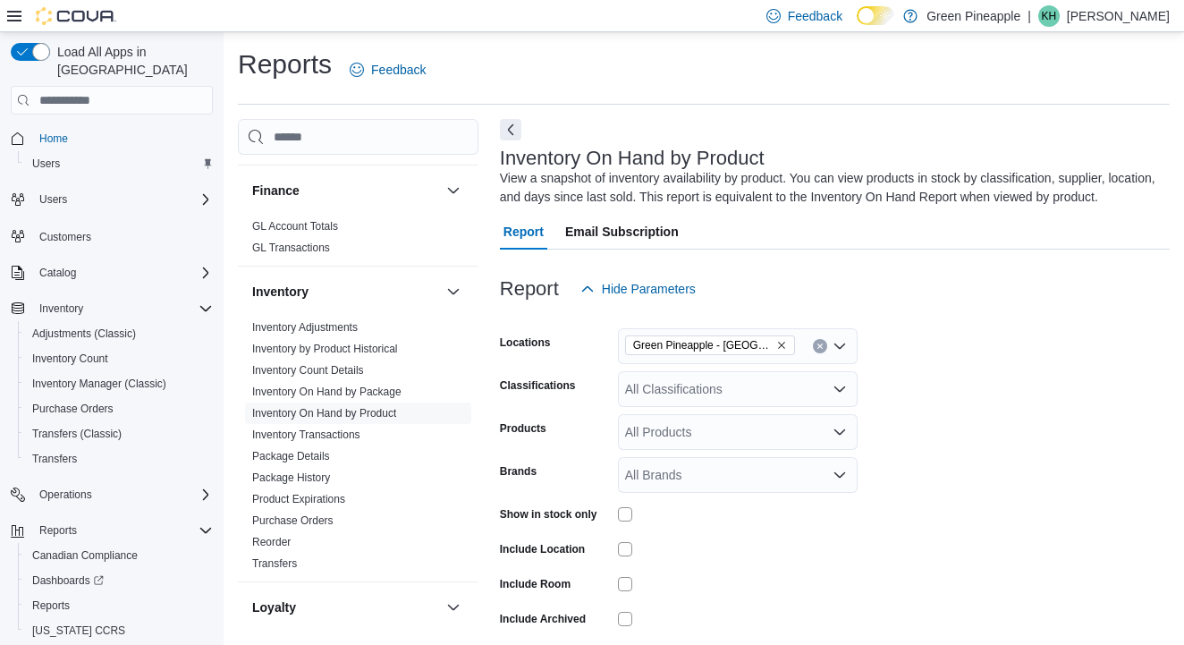
scroll to position [1, 0]
click at [778, 340] on icon "Remove Green Pineapple - Warfield from selection in this group" at bounding box center [781, 344] width 11 height 11
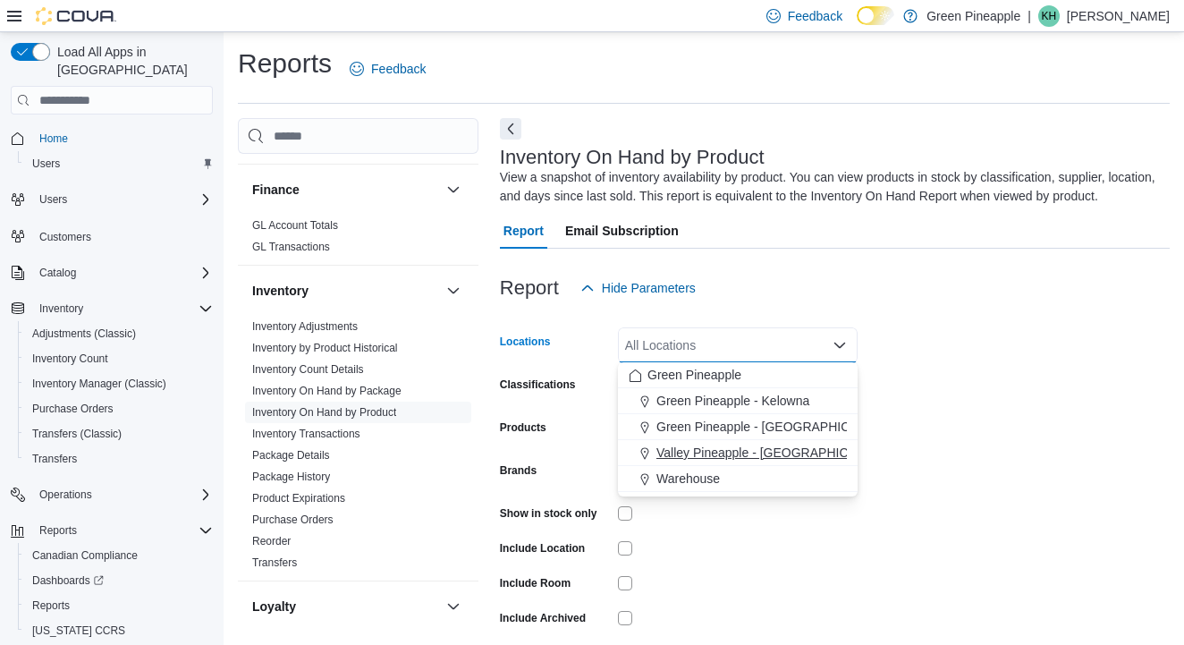
click at [776, 448] on span "Valley Pineapple - [GEOGRAPHIC_DATA]" at bounding box center [772, 453] width 233 height 18
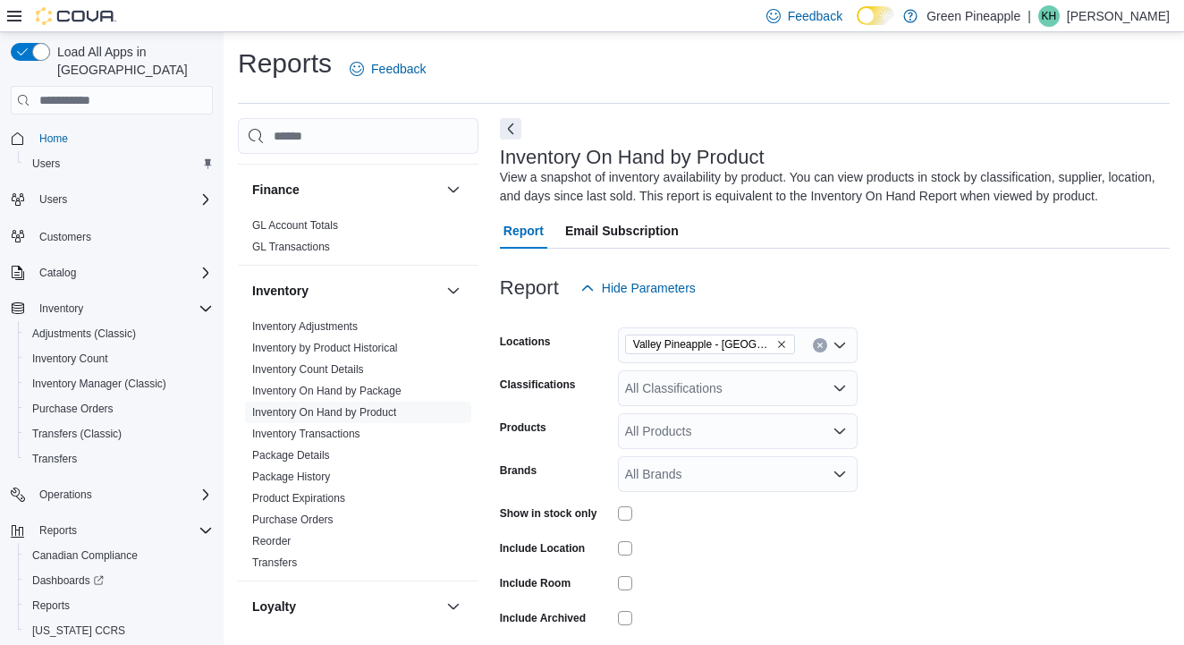
click at [926, 415] on form "Locations Valley Pineapple - Fruitvale Classifications All Classifications Prod…" at bounding box center [835, 494] width 670 height 376
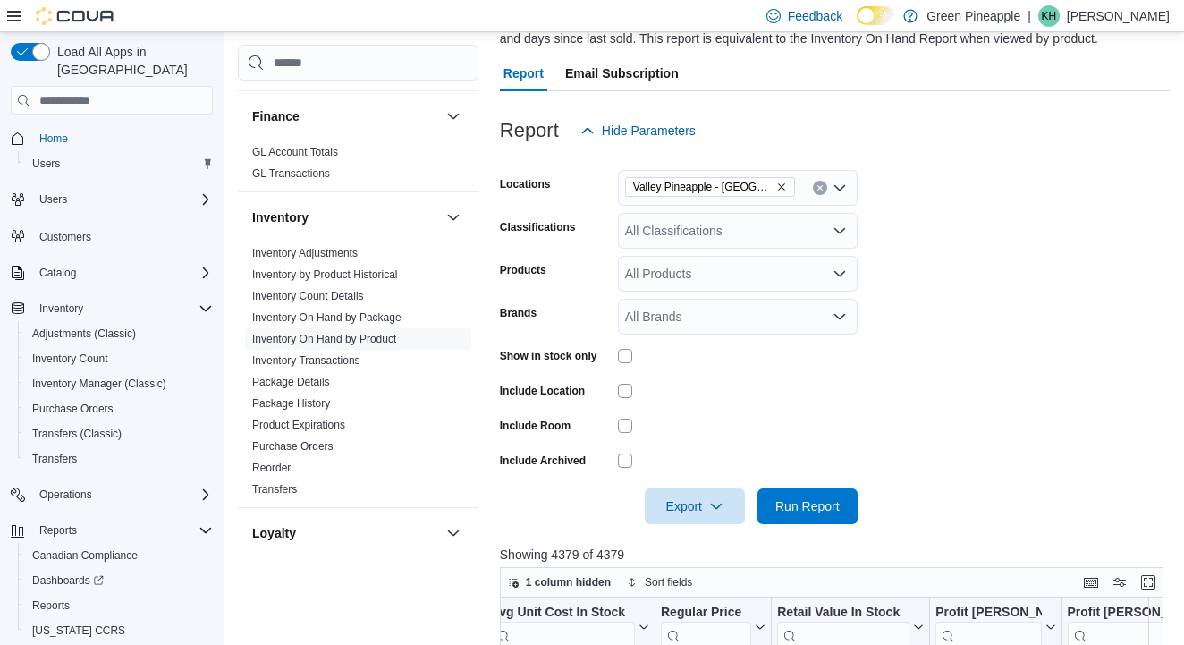
scroll to position [215, 0]
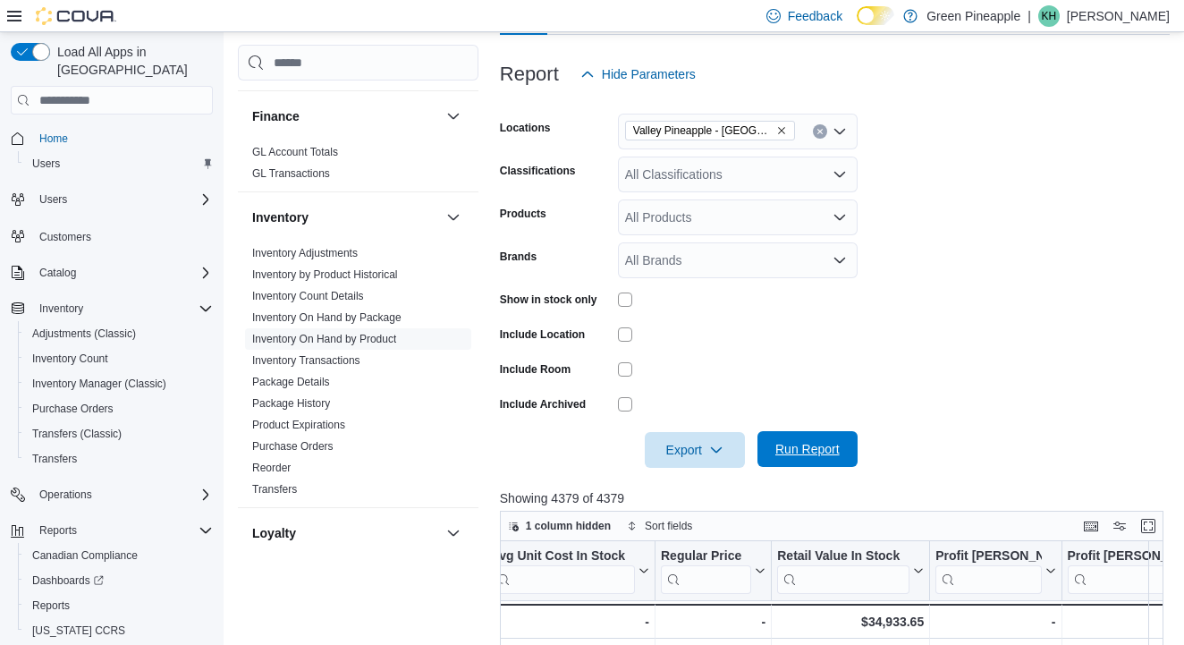
click at [807, 449] on span "Run Report" at bounding box center [807, 449] width 64 height 18
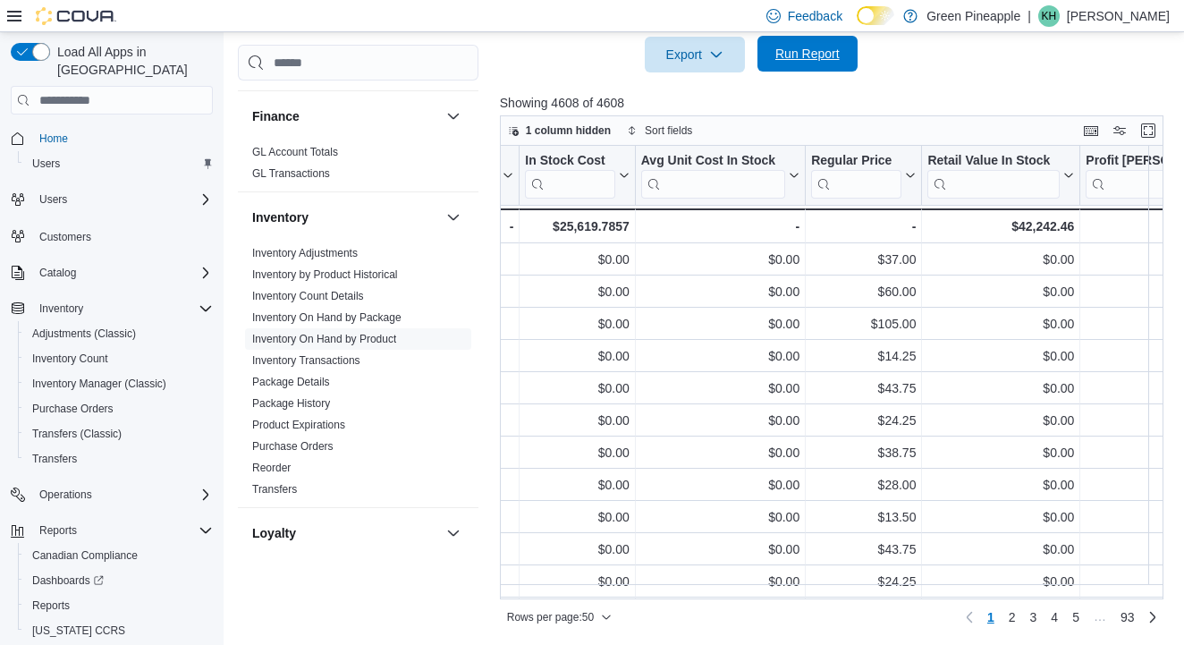
scroll to position [2, 1331]
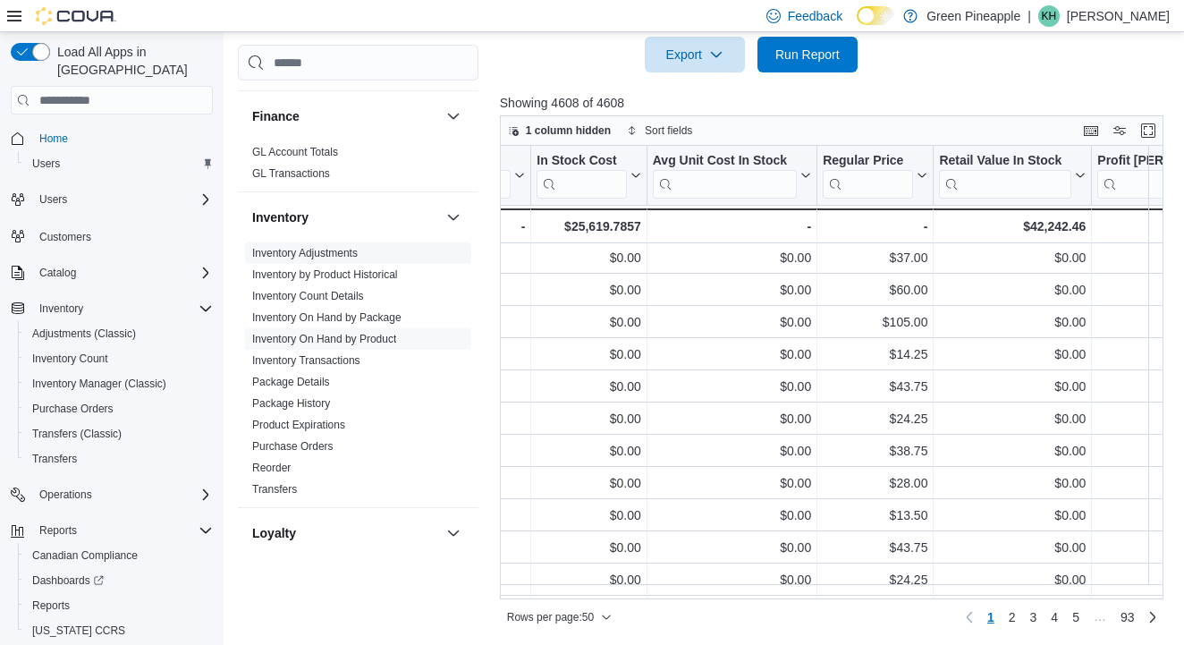
click at [325, 258] on link "Inventory Adjustments" at bounding box center [305, 253] width 106 height 13
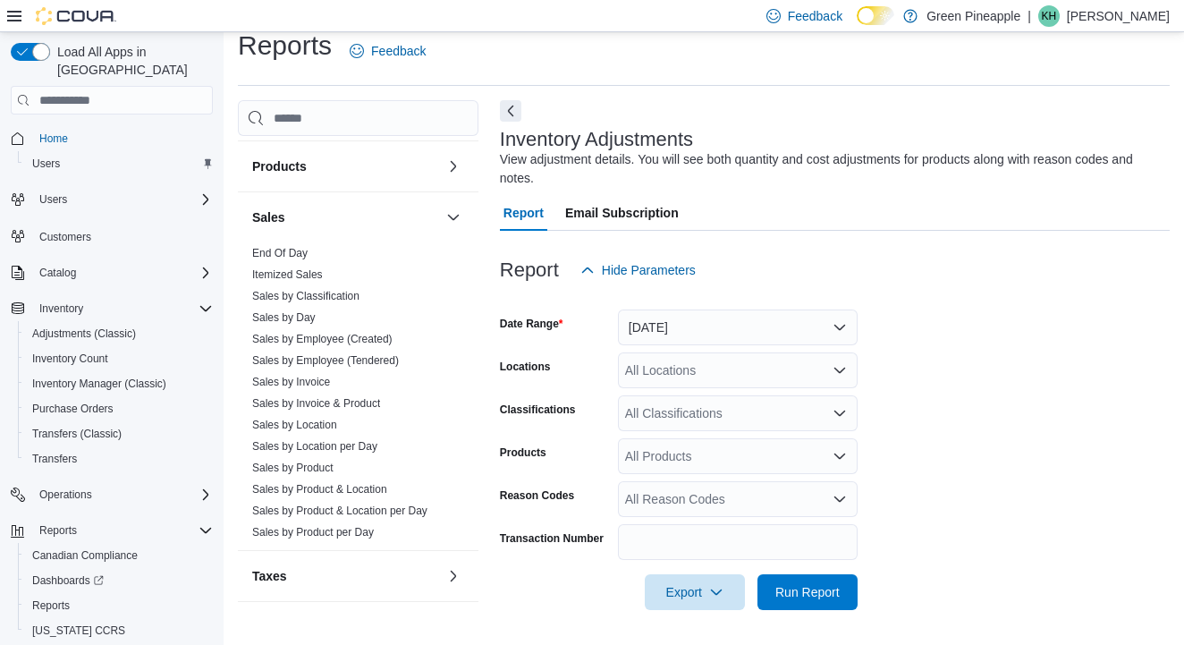
scroll to position [1140, 0]
click at [301, 241] on div "Sales" at bounding box center [358, 217] width 241 height 50
click at [296, 248] on link "End Of Day" at bounding box center [279, 253] width 55 height 13
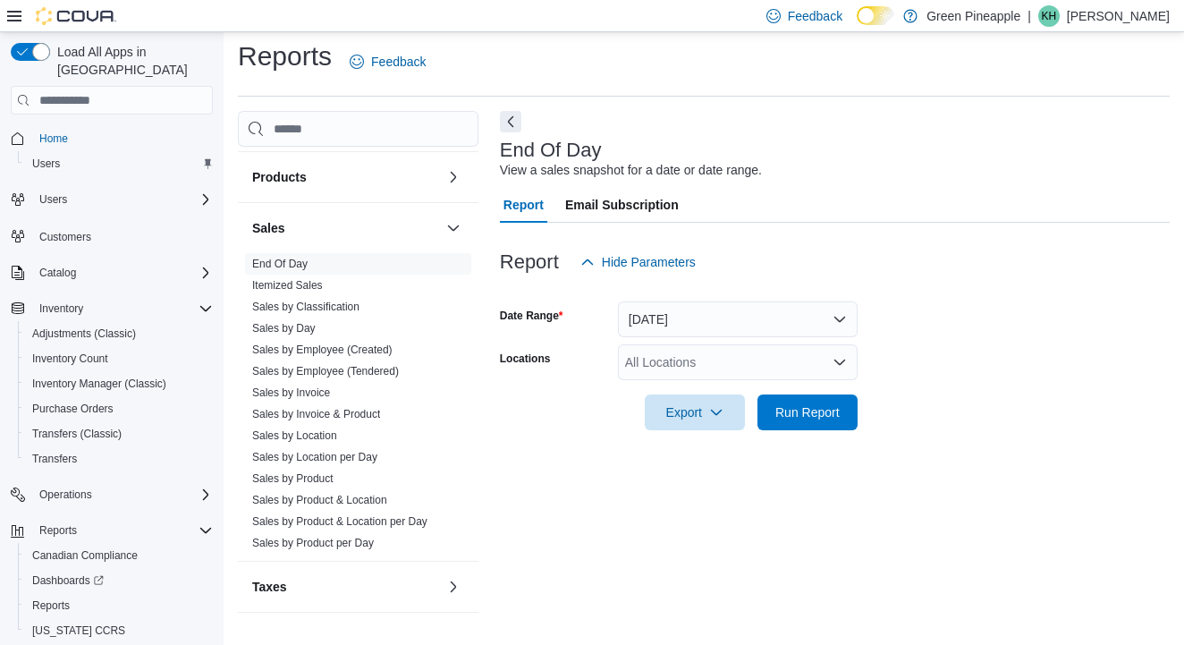
scroll to position [7, 0]
click at [699, 320] on button "[DATE]" at bounding box center [738, 320] width 240 height 36
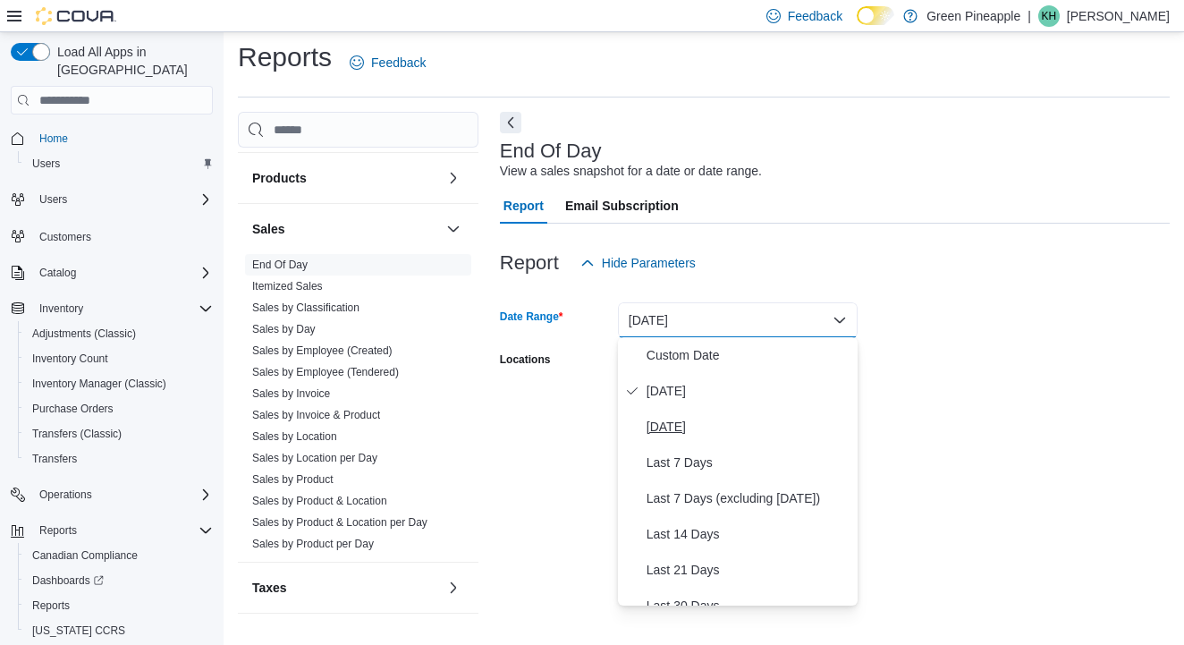
click at [681, 420] on span "[DATE]" at bounding box center [749, 426] width 204 height 21
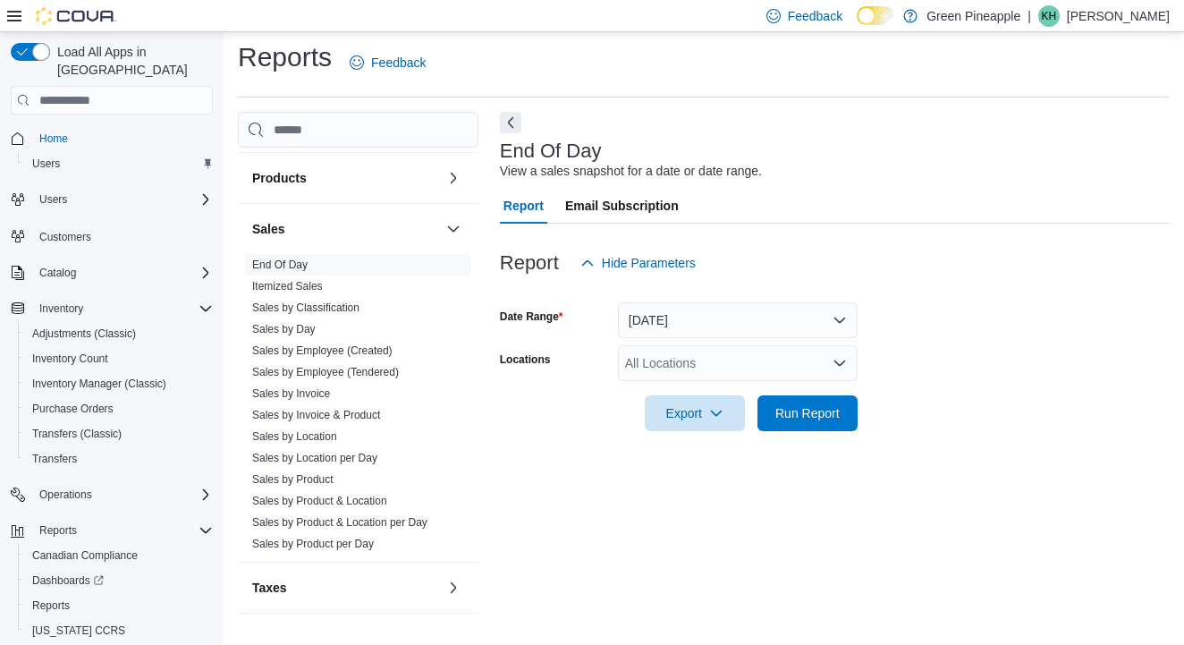
click at [686, 362] on div "All Locations" at bounding box center [738, 363] width 240 height 36
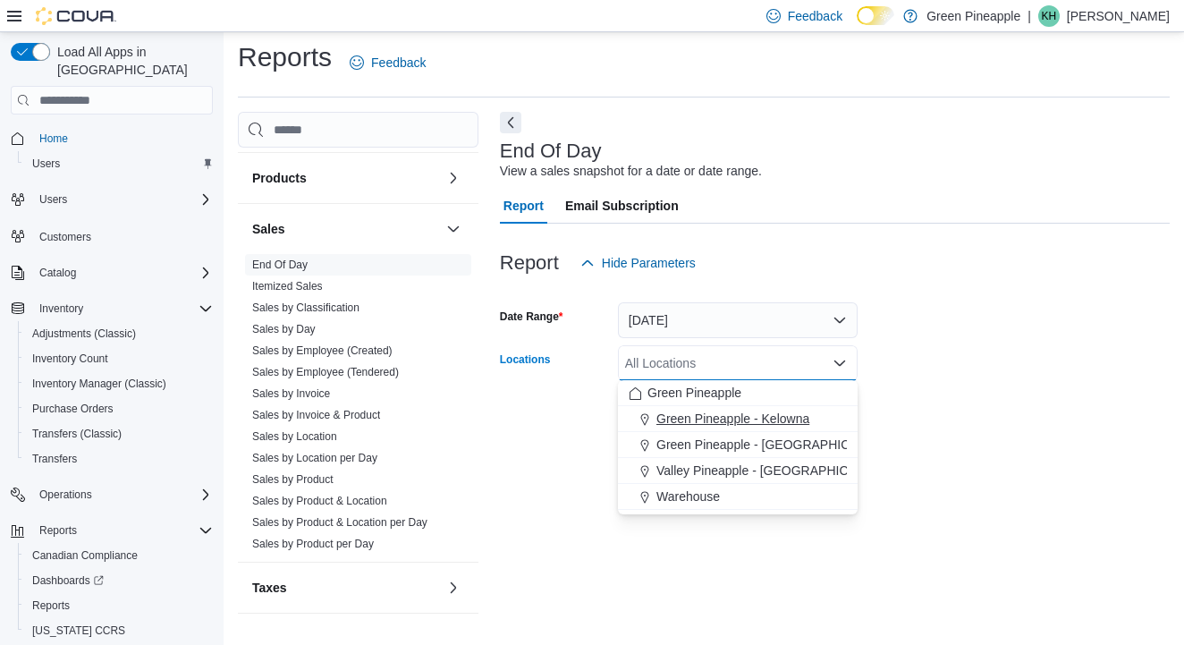
click at [689, 424] on span "Green Pineapple - Kelowna" at bounding box center [732, 419] width 153 height 18
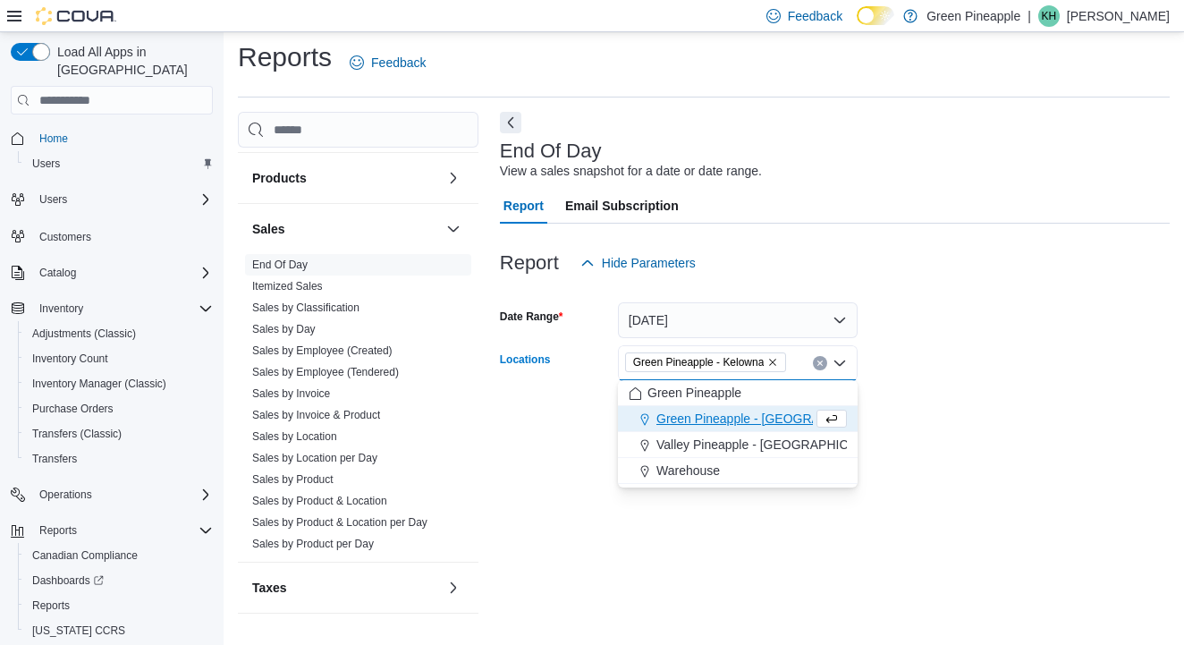
click at [999, 351] on form "Date Range [DATE] Locations Green [GEOGRAPHIC_DATA] - [GEOGRAPHIC_DATA] Combo b…" at bounding box center [835, 356] width 670 height 150
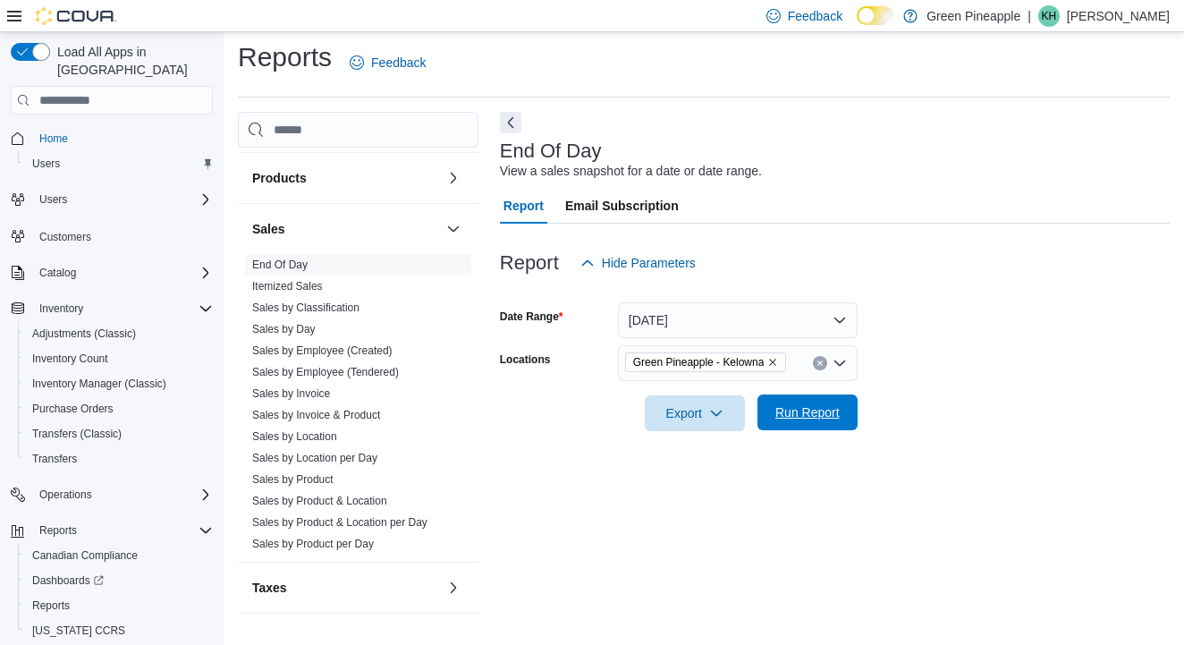
click at [824, 412] on span "Run Report" at bounding box center [807, 412] width 64 height 18
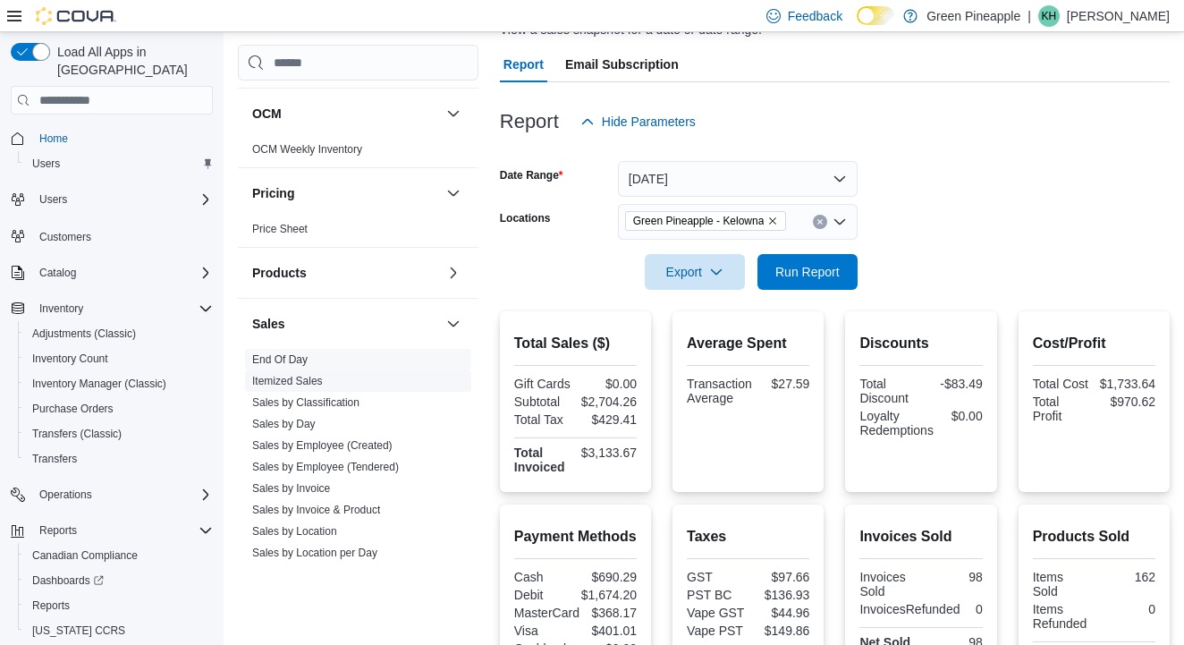
scroll to position [926, 0]
